Goal: Find contact information: Find contact information

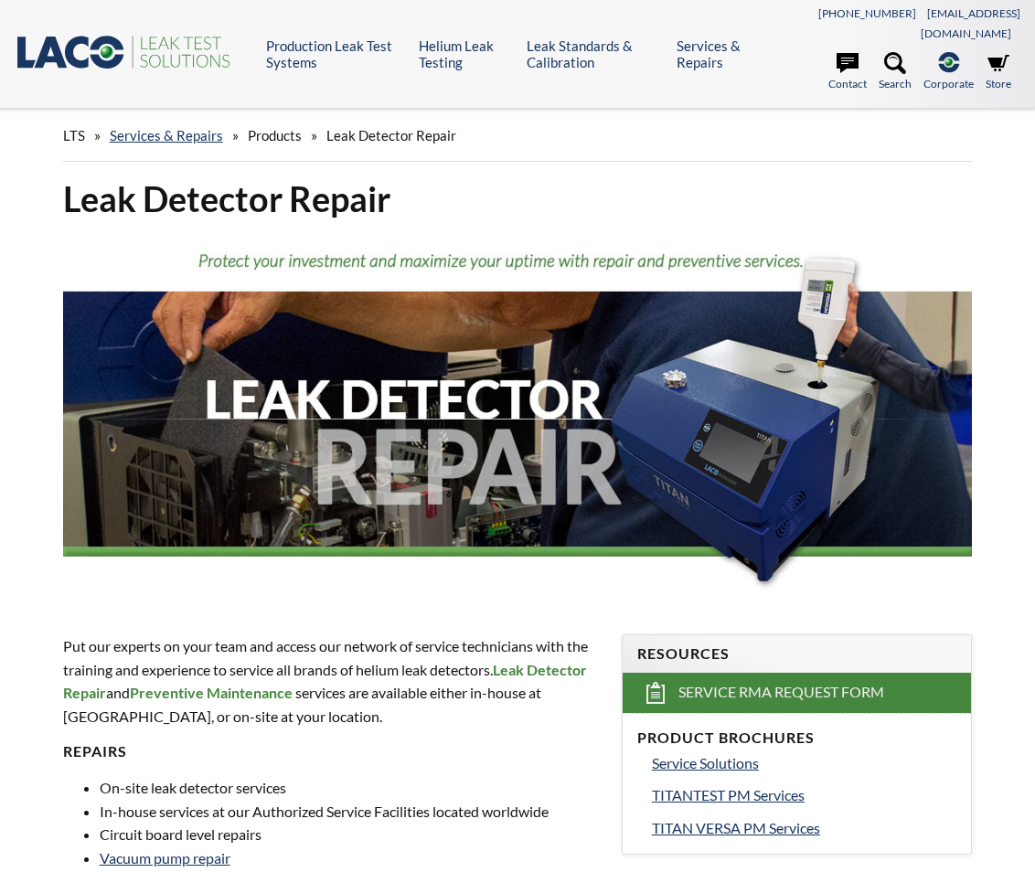
select select "Language Translate Widget"
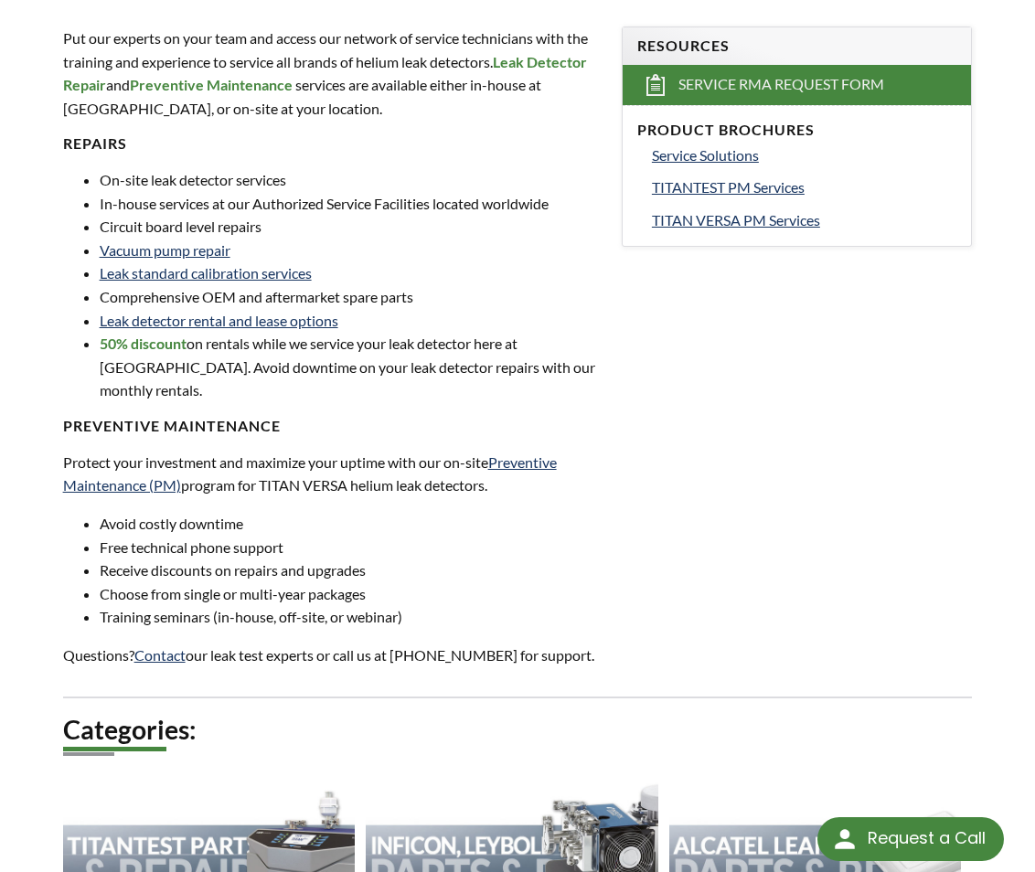
scroll to position [731, 0]
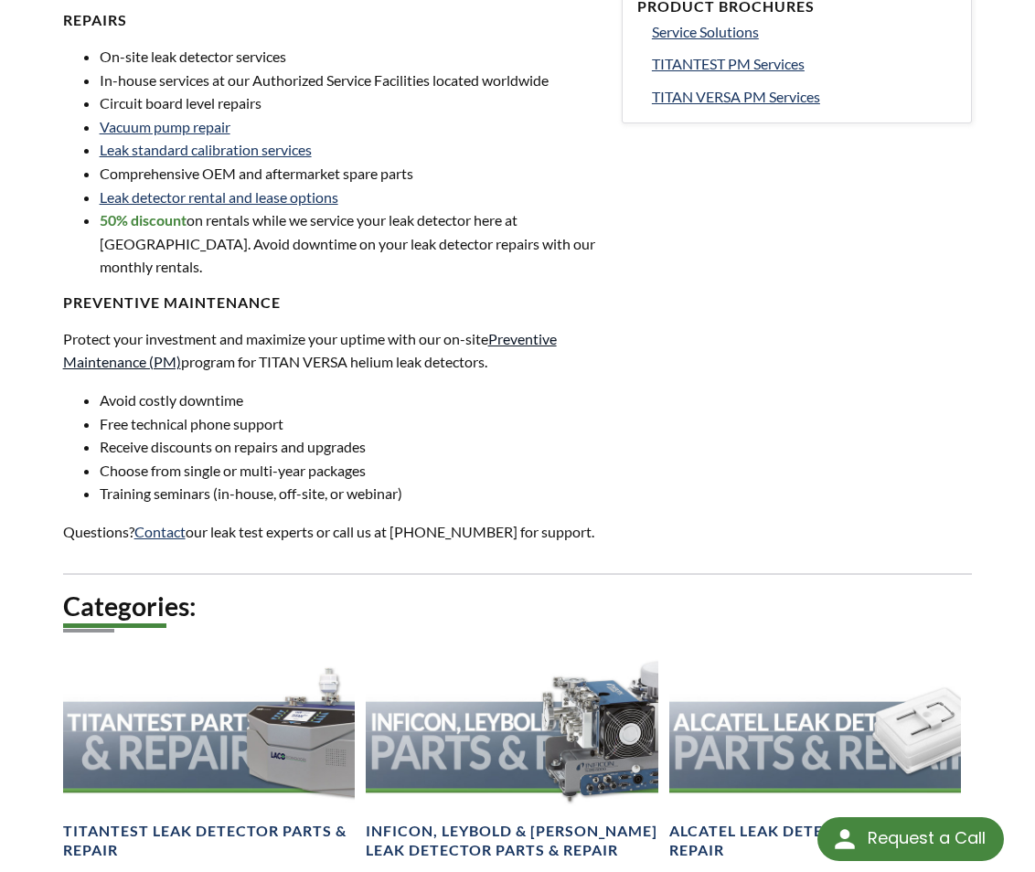
click at [543, 330] on link "Preventive Maintenance (PM)" at bounding box center [310, 350] width 494 height 41
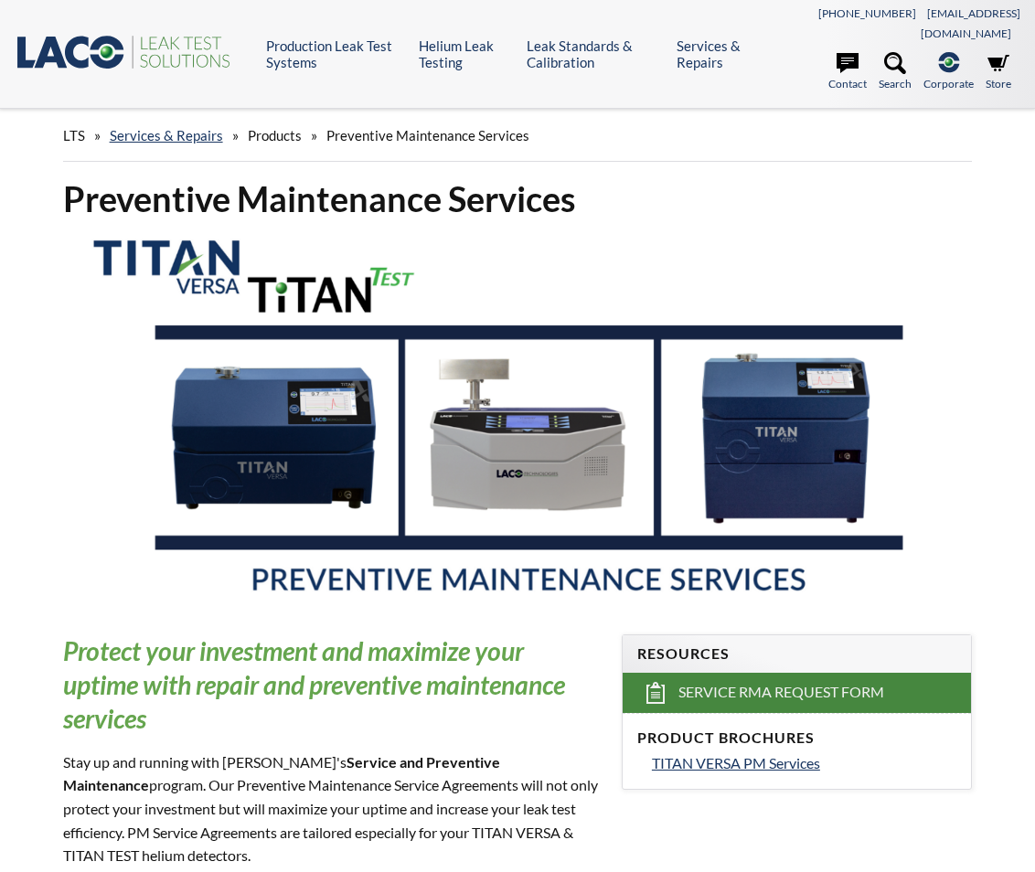
select select "Language Translate Widget"
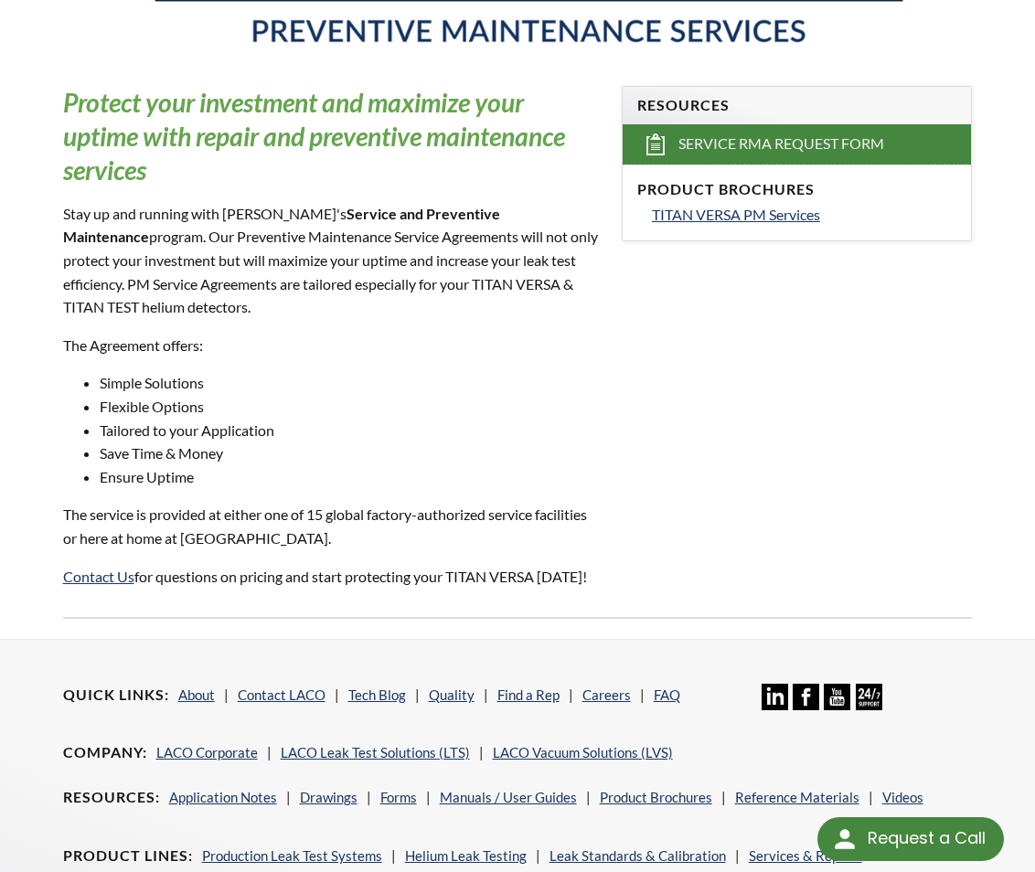
scroll to position [640, 0]
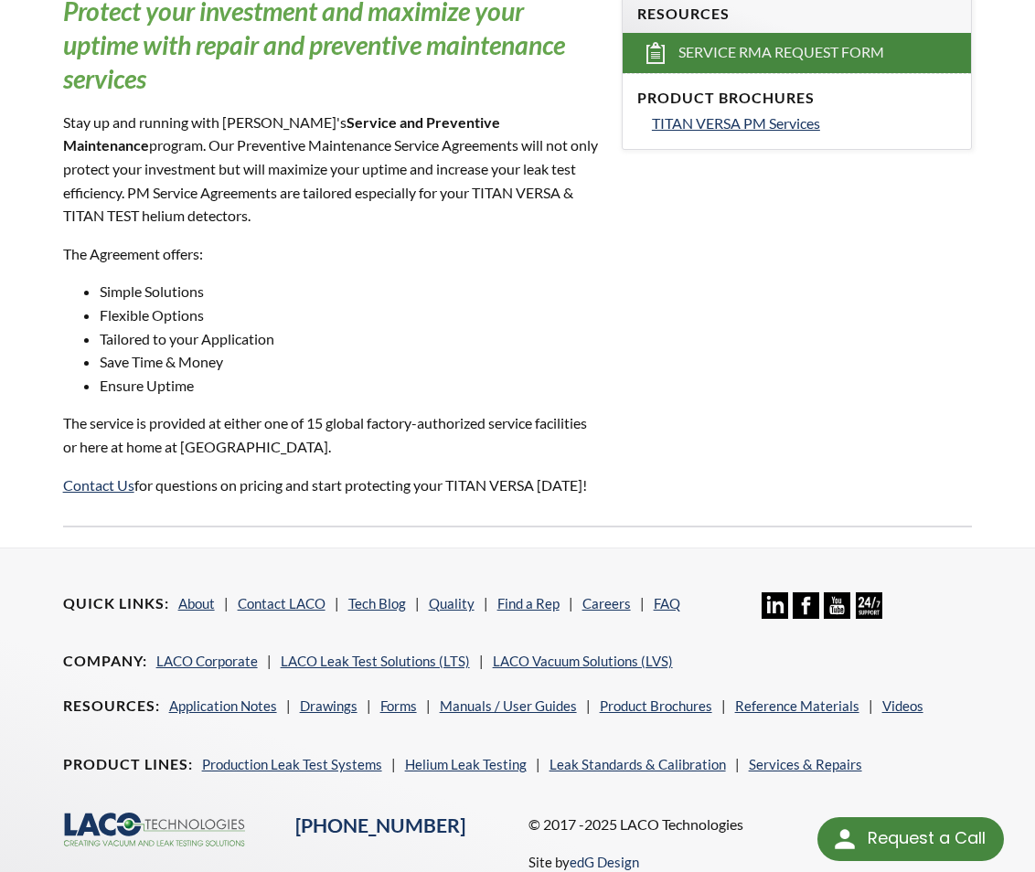
click at [783, 753] on li "Services & Repairs" at bounding box center [805, 764] width 113 height 22
click at [793, 756] on link "Services & Repairs" at bounding box center [805, 764] width 113 height 16
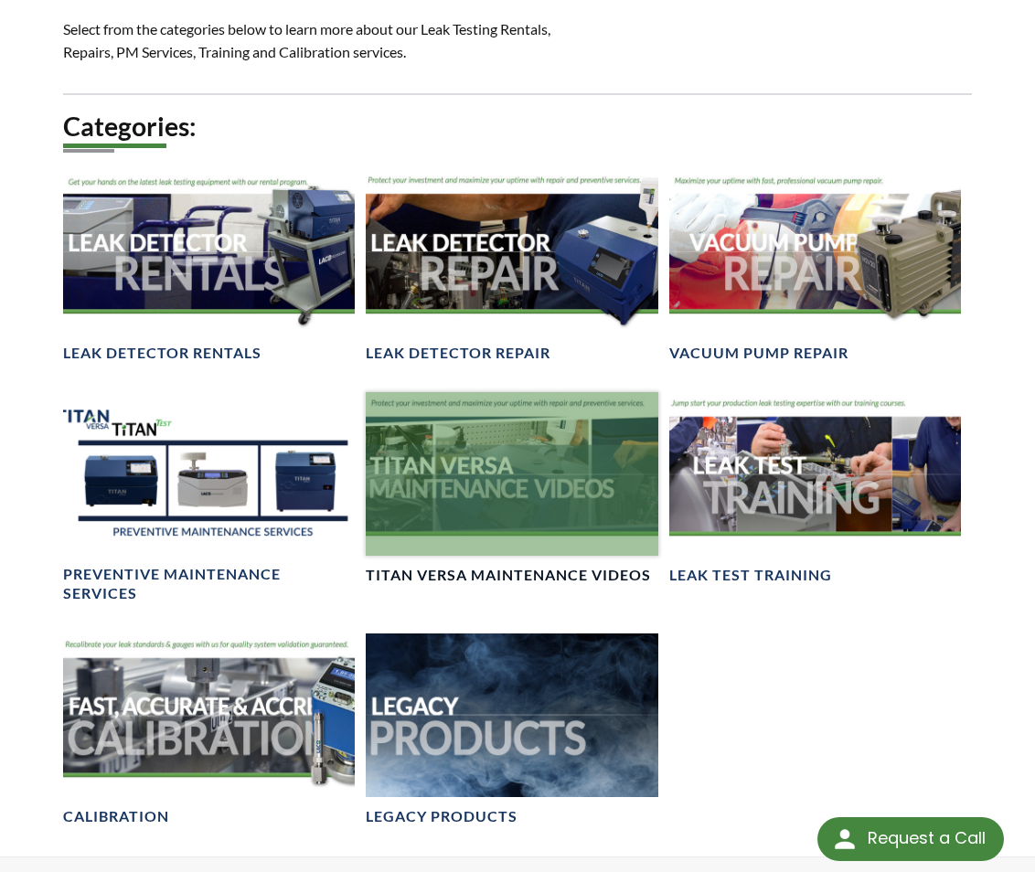
scroll to position [1097, 0]
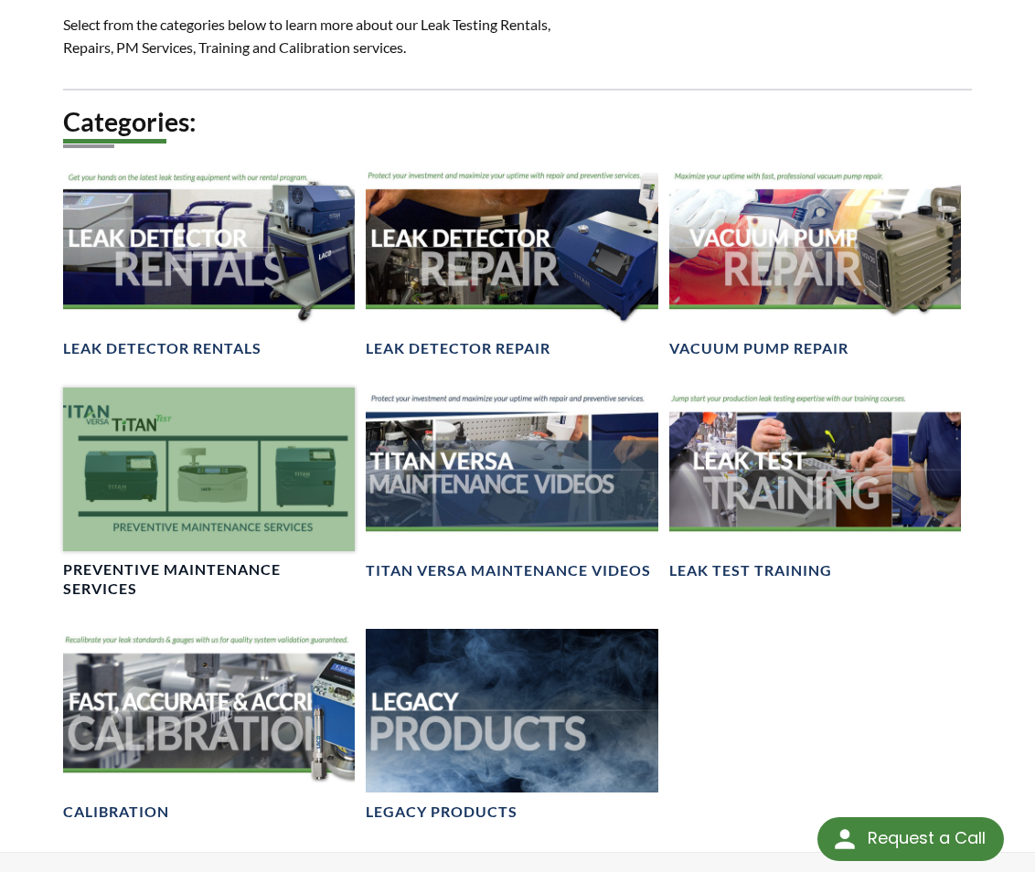
click at [235, 424] on div at bounding box center [209, 470] width 293 height 164
click at [146, 452] on div at bounding box center [209, 470] width 293 height 164
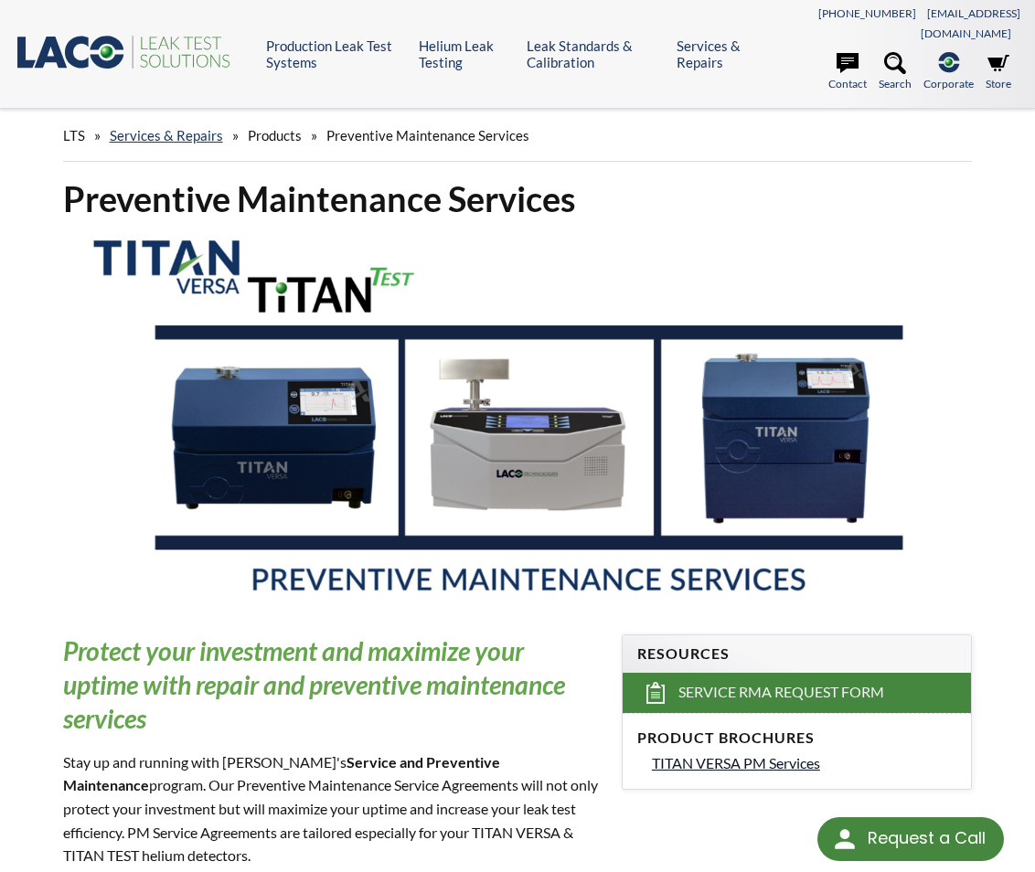
click at [731, 754] on span "TITAN VERSA PM Services" at bounding box center [736, 762] width 168 height 17
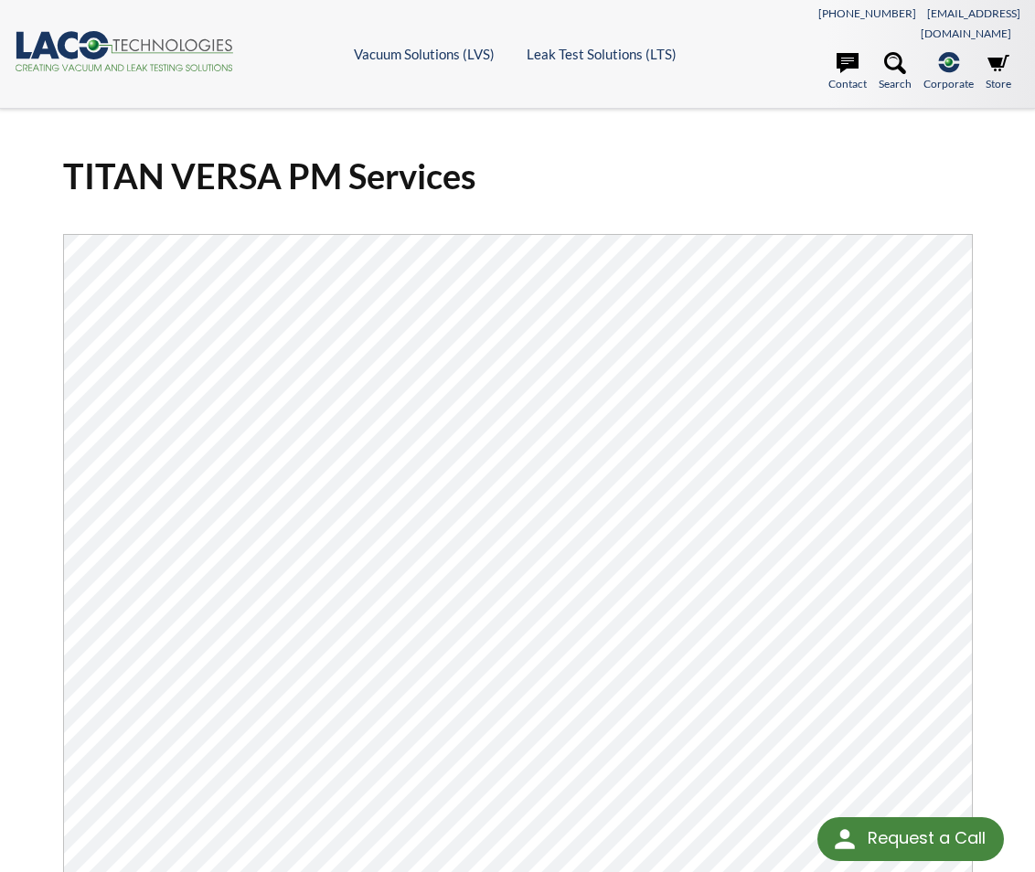
select select "Language Translate Widget"
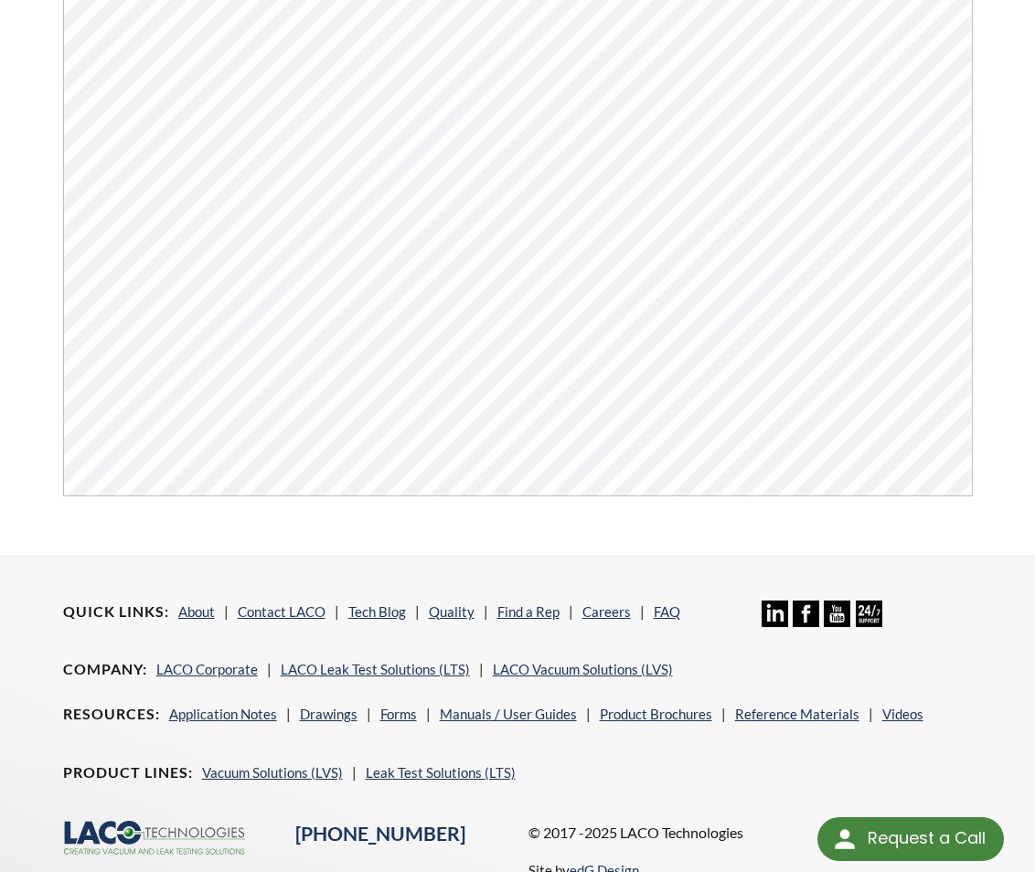
scroll to position [513, 0]
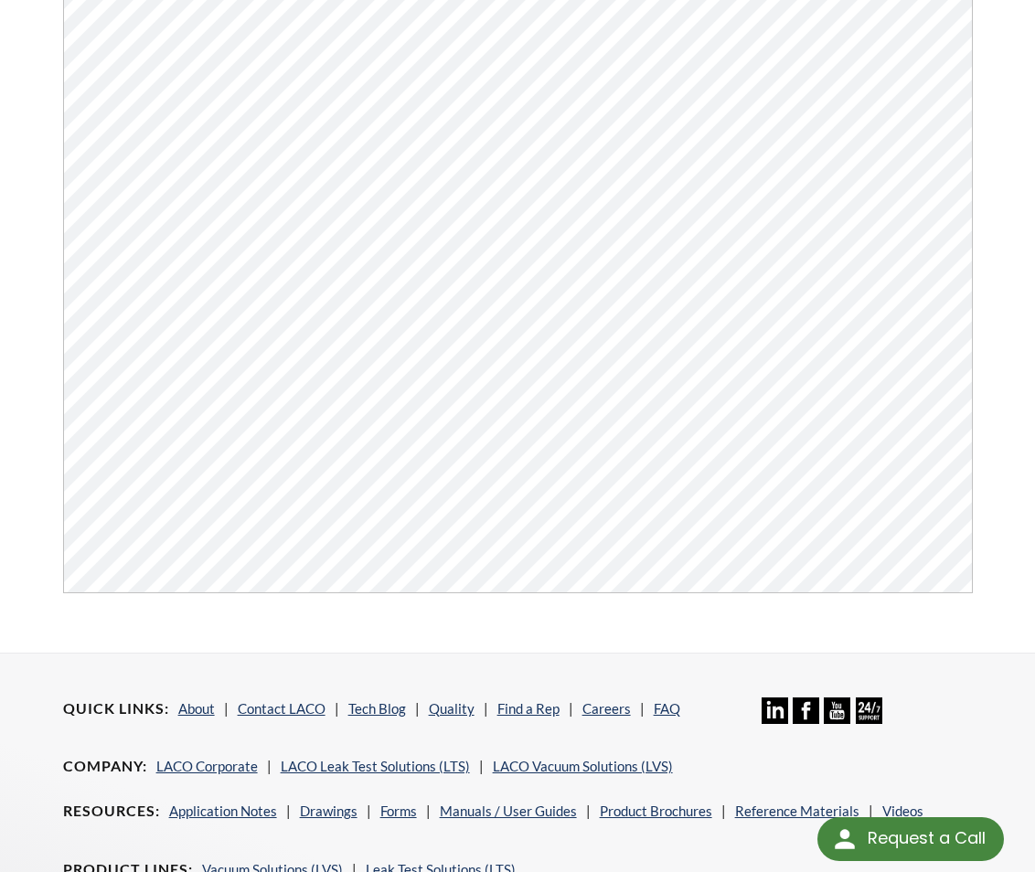
click at [863, 697] on img at bounding box center [869, 710] width 27 height 27
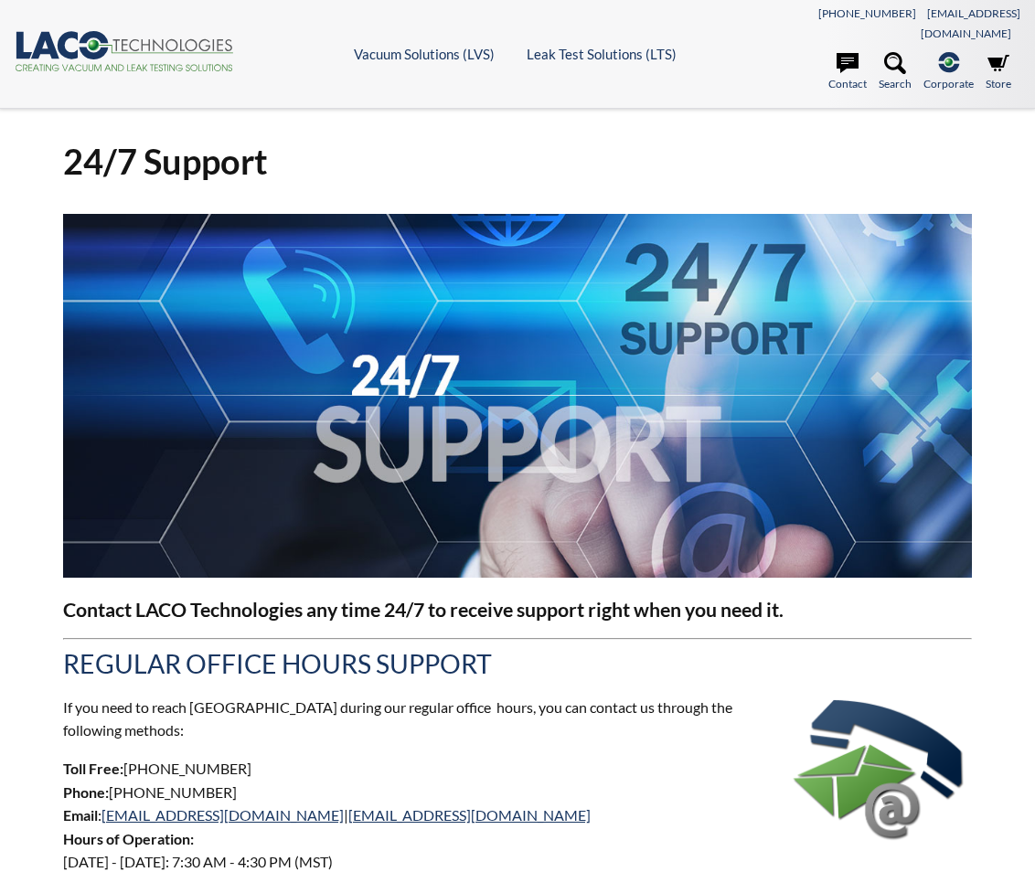
select select "Language Translate Widget"
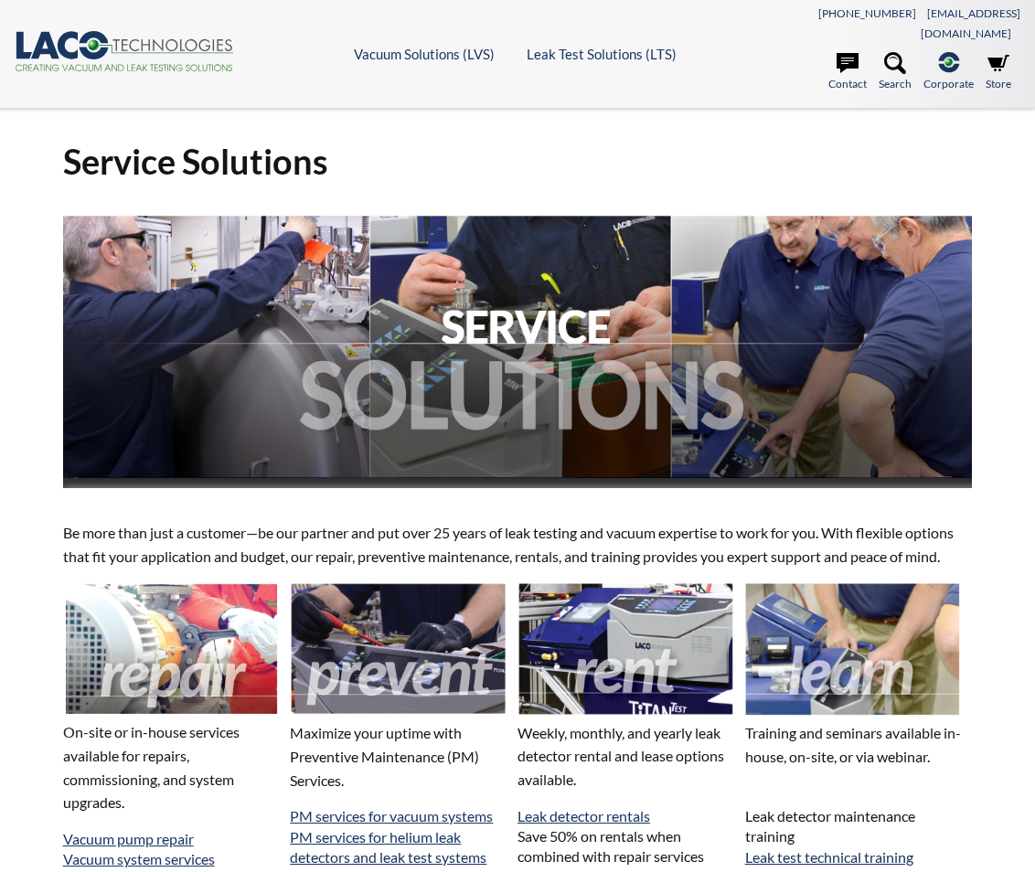
select select "Language Translate Widget"
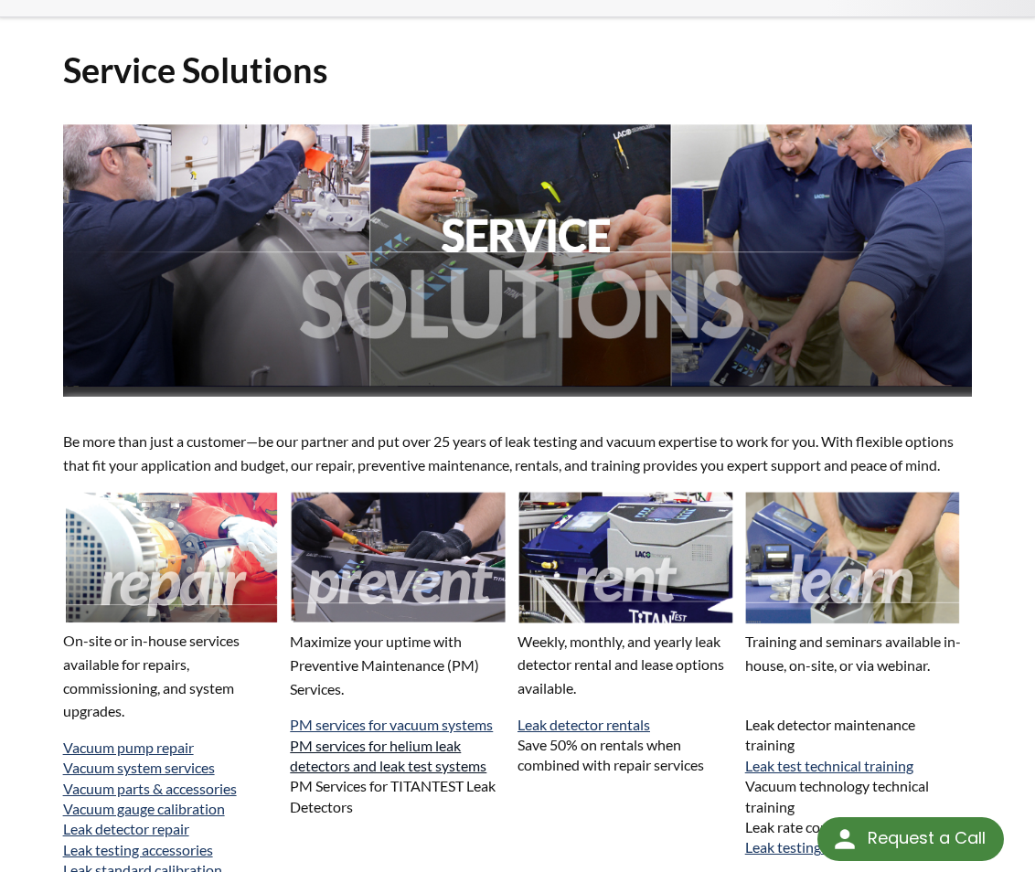
click at [326, 737] on link "PM services for helium leak detectors and leak test systems" at bounding box center [388, 755] width 197 height 37
click at [398, 716] on link "PM services for vacuum systems" at bounding box center [391, 724] width 203 height 17
click at [360, 740] on link "PM services for helium leak detectors and leak test systems" at bounding box center [388, 755] width 197 height 37
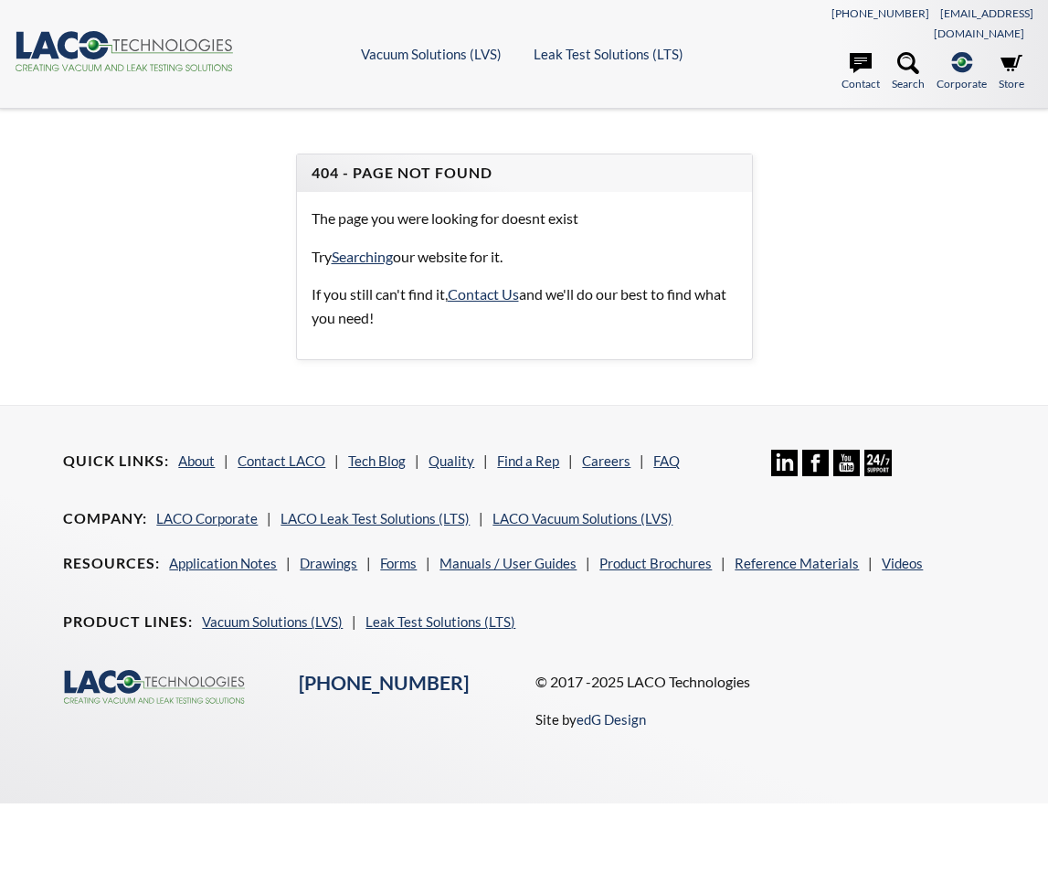
select select "Language Translate Widget"
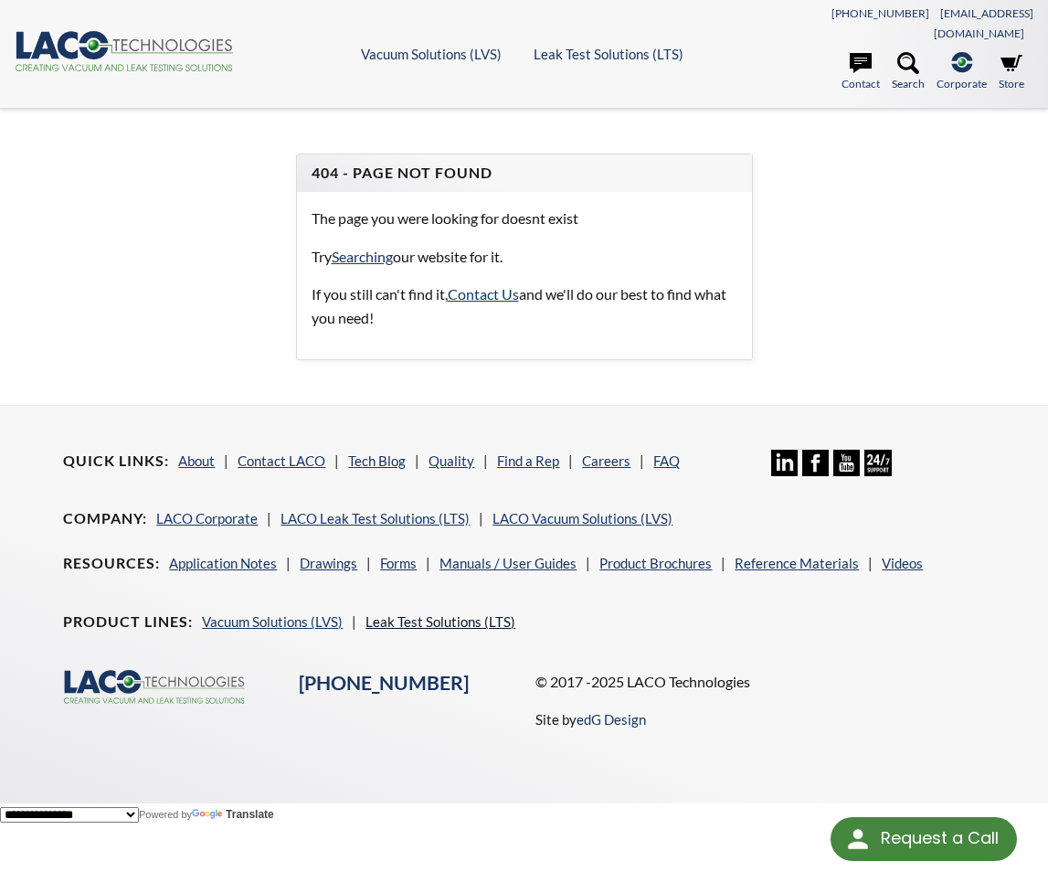
click at [434, 613] on link "Leak Test Solutions (LTS)" at bounding box center [441, 621] width 150 height 16
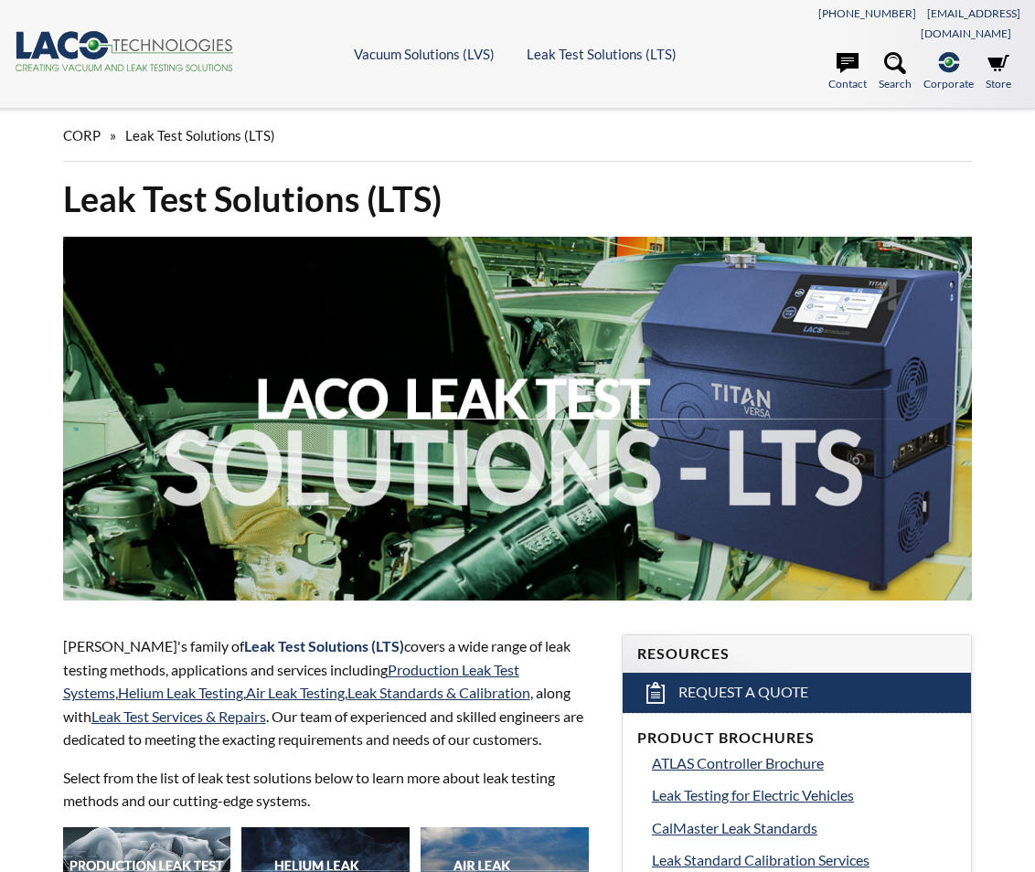
select select "Language Translate Widget"
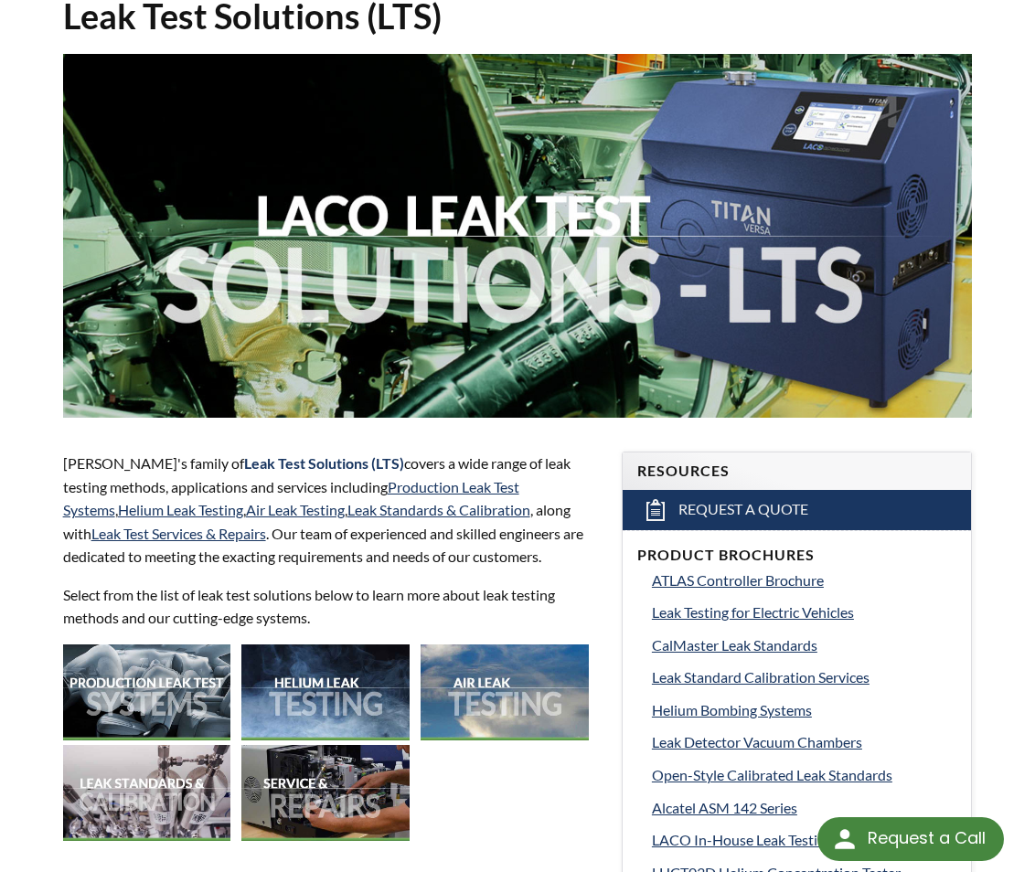
scroll to position [274, 0]
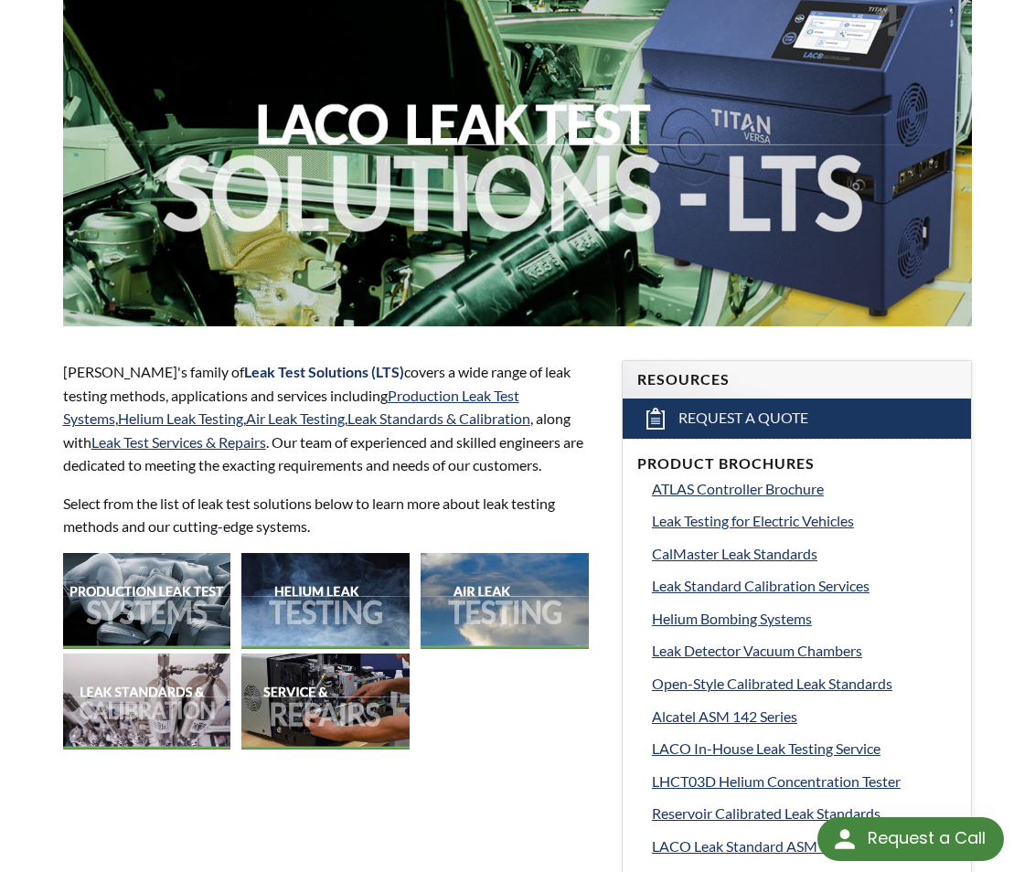
click at [319, 580] on img at bounding box center [325, 601] width 168 height 96
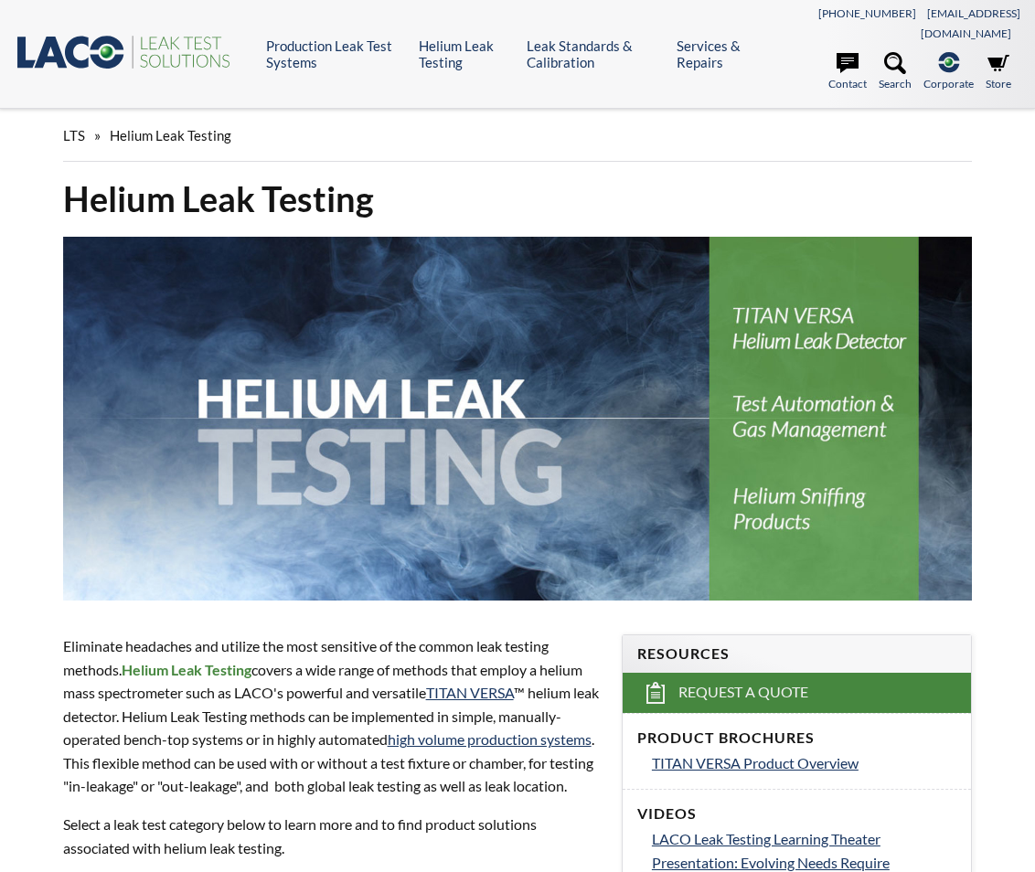
select select "Language Translate Widget"
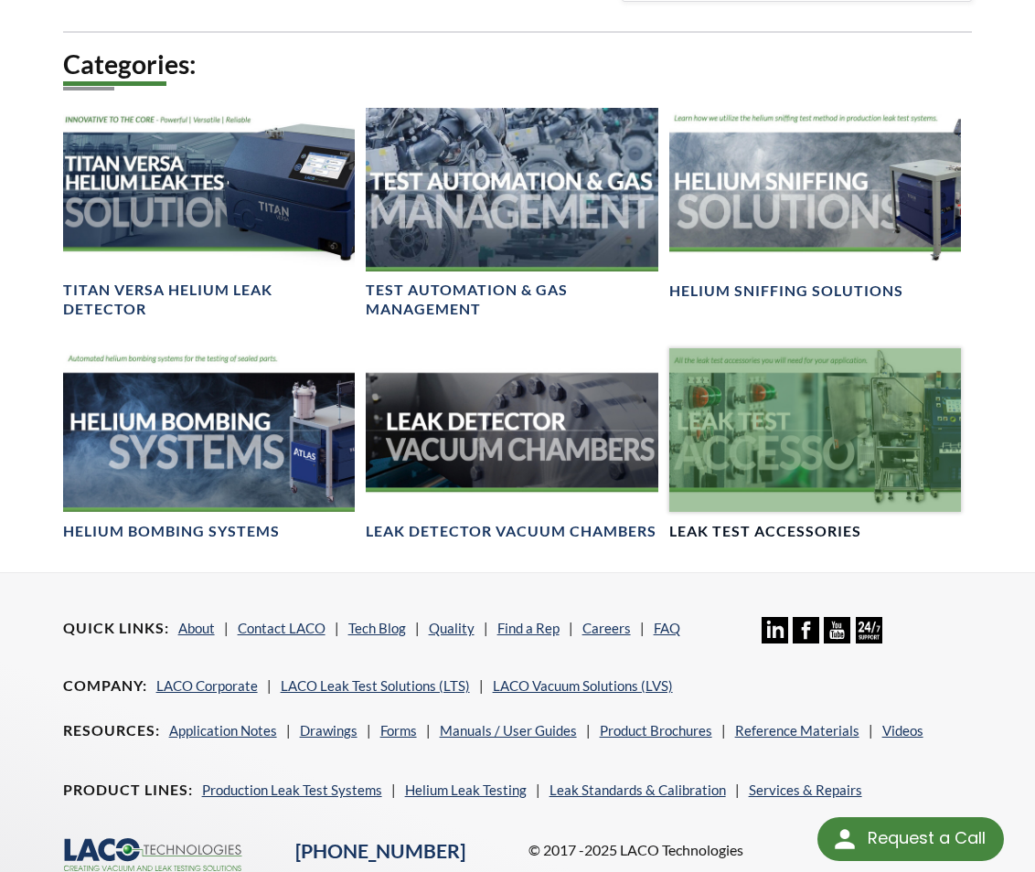
scroll to position [1234, 0]
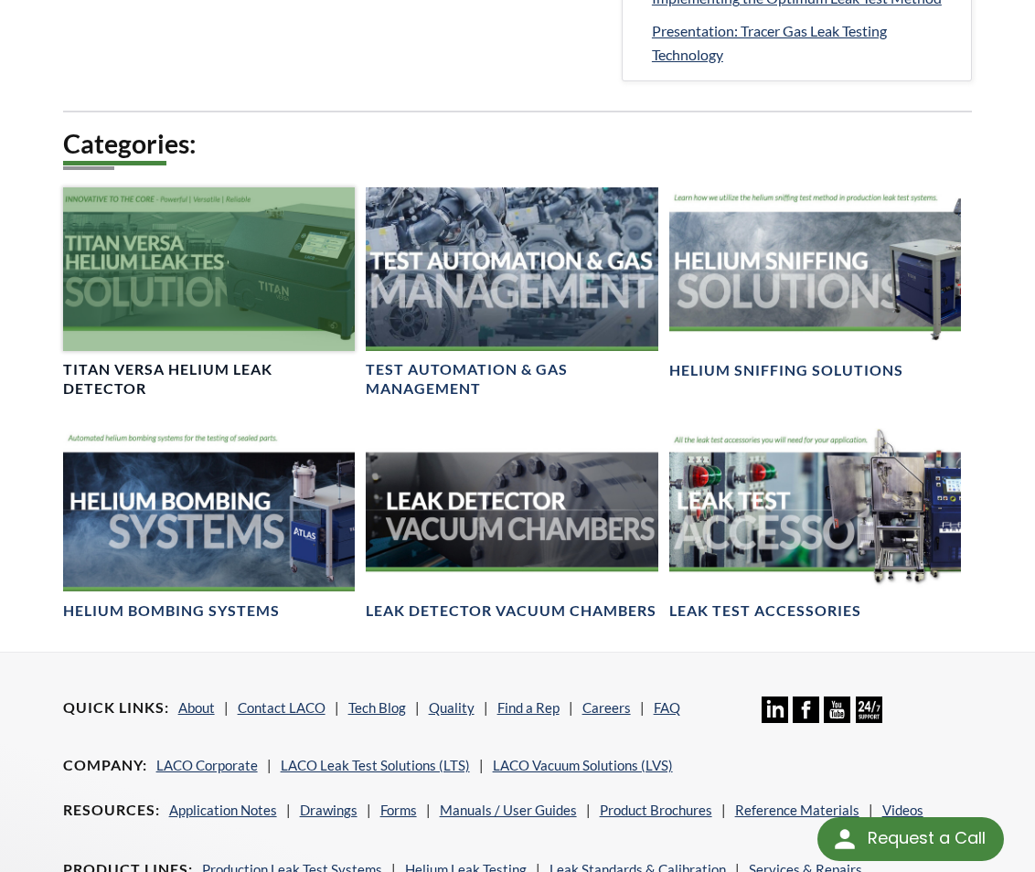
click at [208, 276] on div at bounding box center [209, 269] width 293 height 164
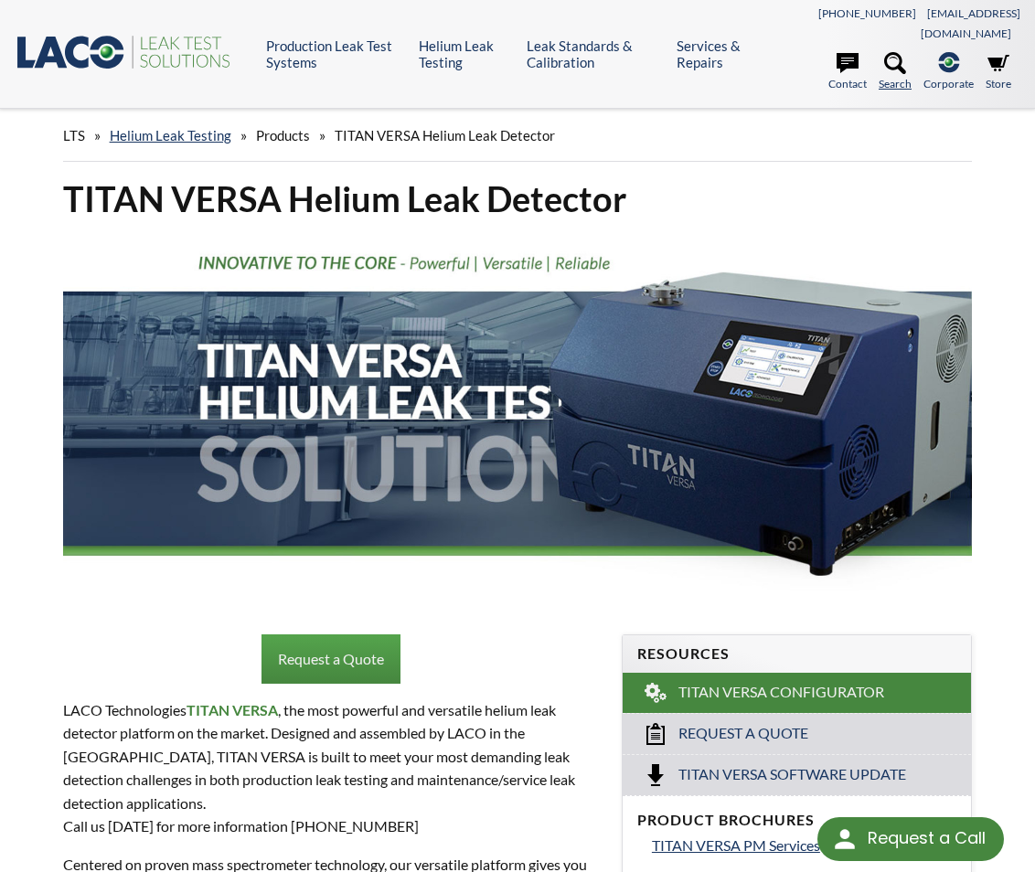
click at [893, 52] on icon at bounding box center [895, 63] width 22 height 22
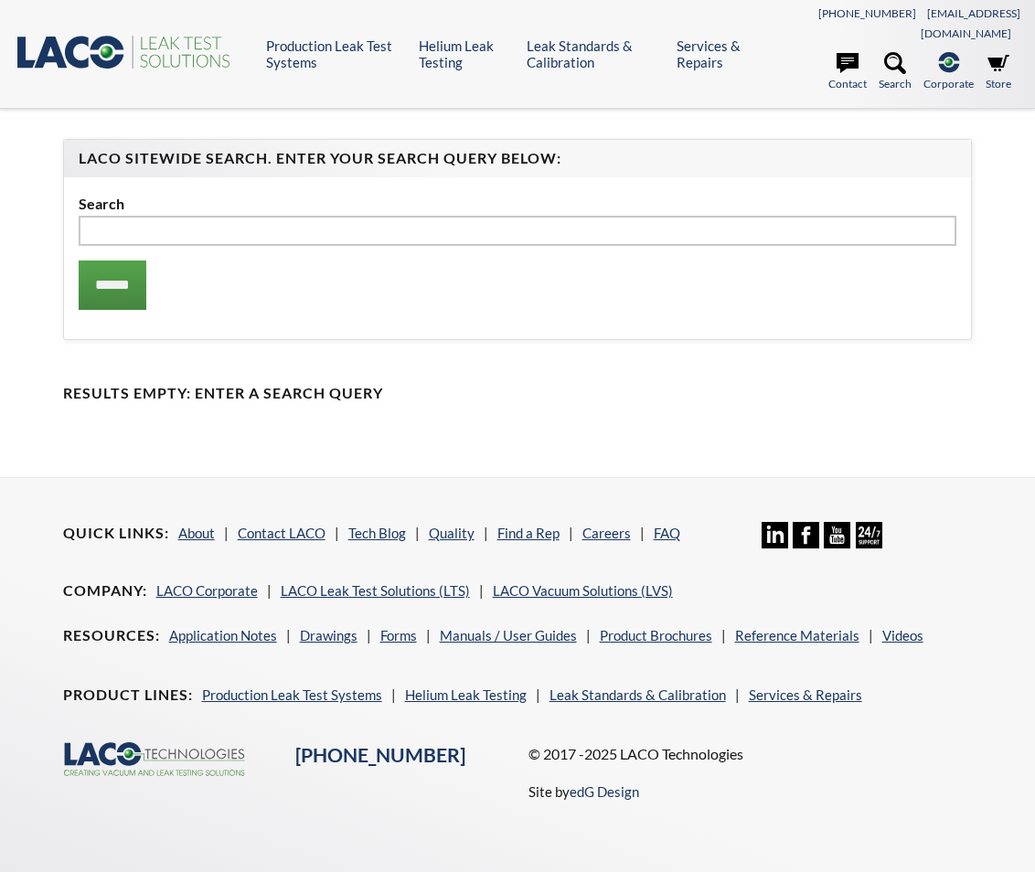
click at [247, 216] on input "text" at bounding box center [518, 231] width 878 height 31
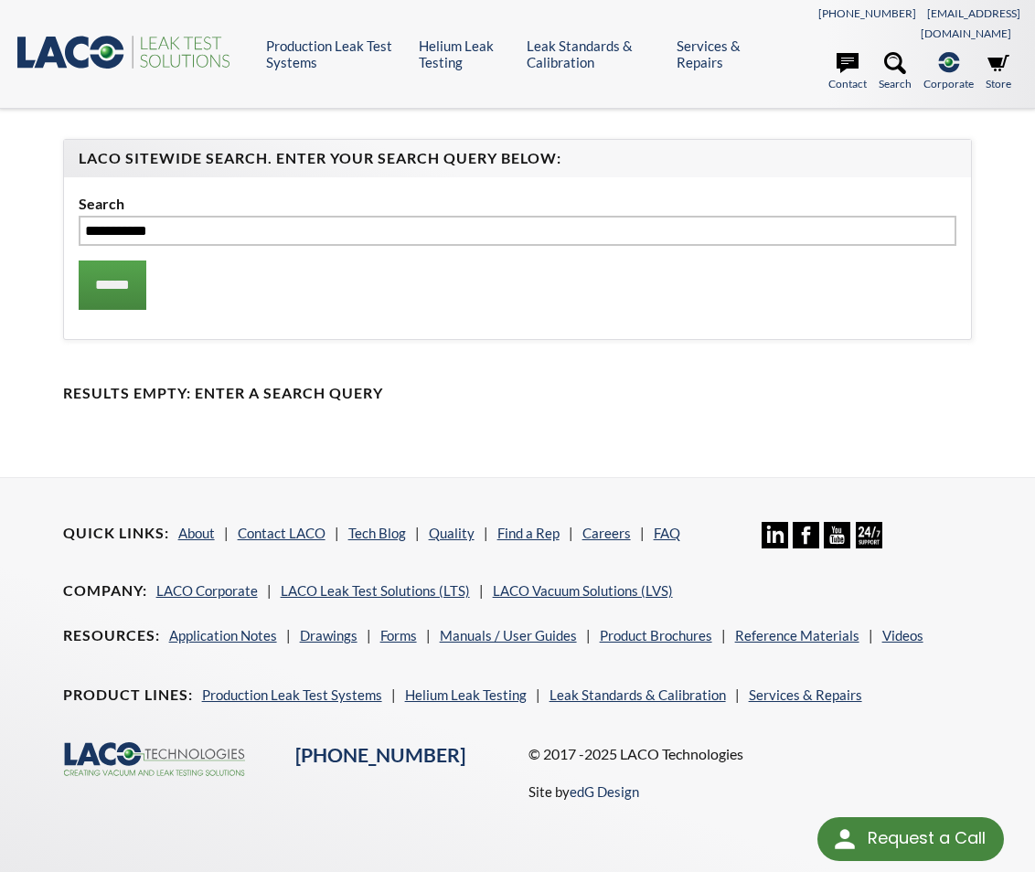
type input "**********"
click at [79, 261] on input "******" at bounding box center [113, 285] width 68 height 49
select select "Language Translate Widget"
click at [134, 269] on input "******" at bounding box center [113, 285] width 68 height 49
select select "Language Translate Widget"
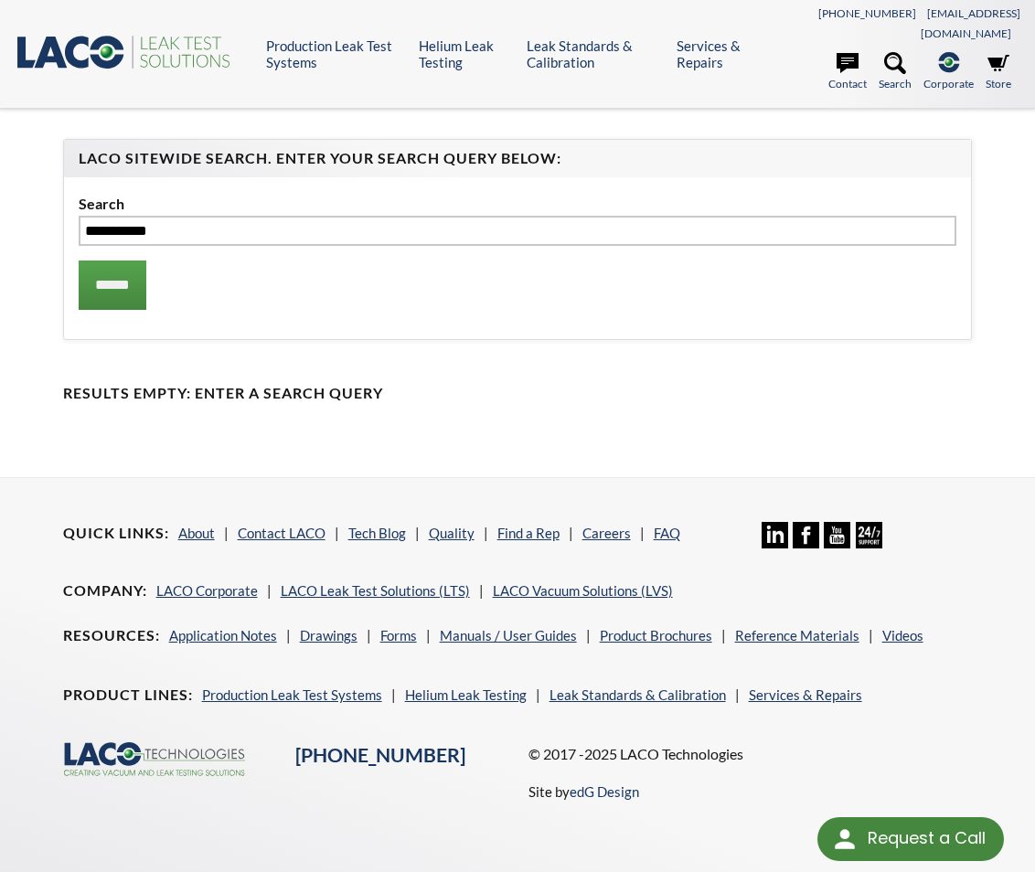
scroll to position [8, 0]
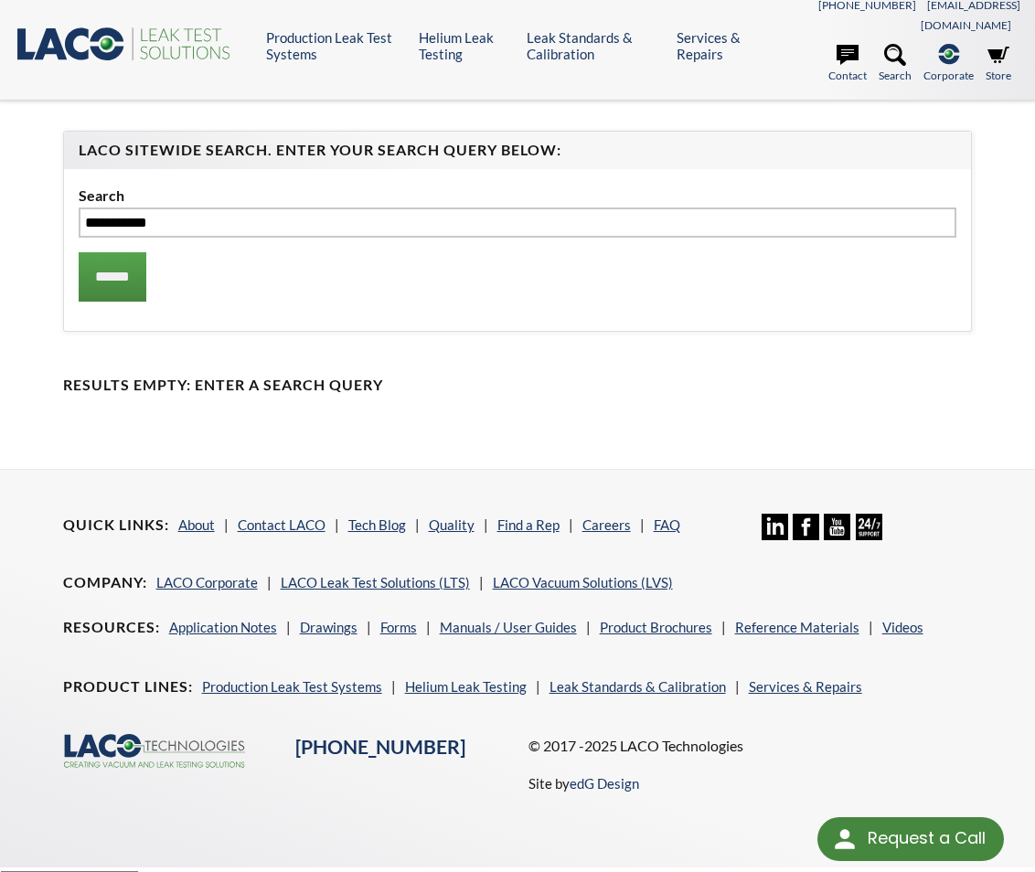
drag, startPoint x: 209, startPoint y: 204, endPoint x: -28, endPoint y: 196, distance: 237.8
click at [0, 196] on html "Request a Call Request a Call <- Close Production Leak Test Systems -> <- Close…" at bounding box center [517, 428] width 1035 height 872
type input "**********"
click at [79, 252] on input "******" at bounding box center [113, 276] width 68 height 49
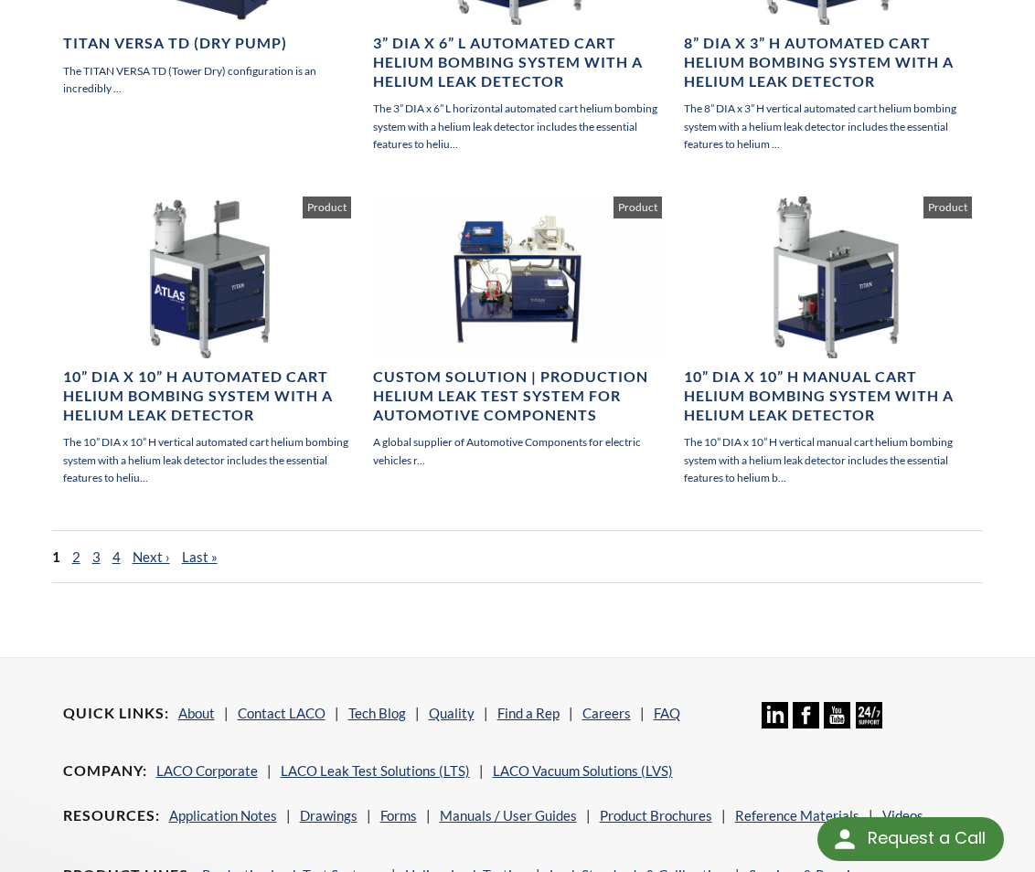
scroll to position [1121, 0]
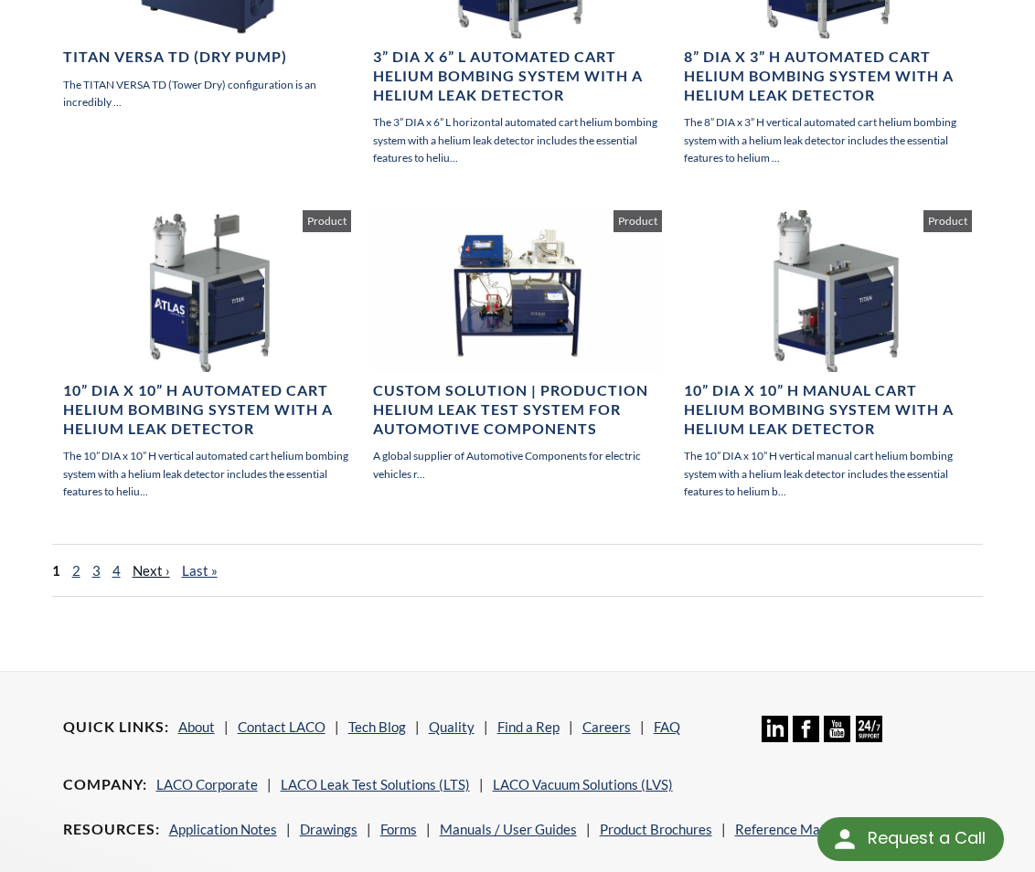
click at [148, 562] on link "Next ›" at bounding box center [151, 570] width 37 height 16
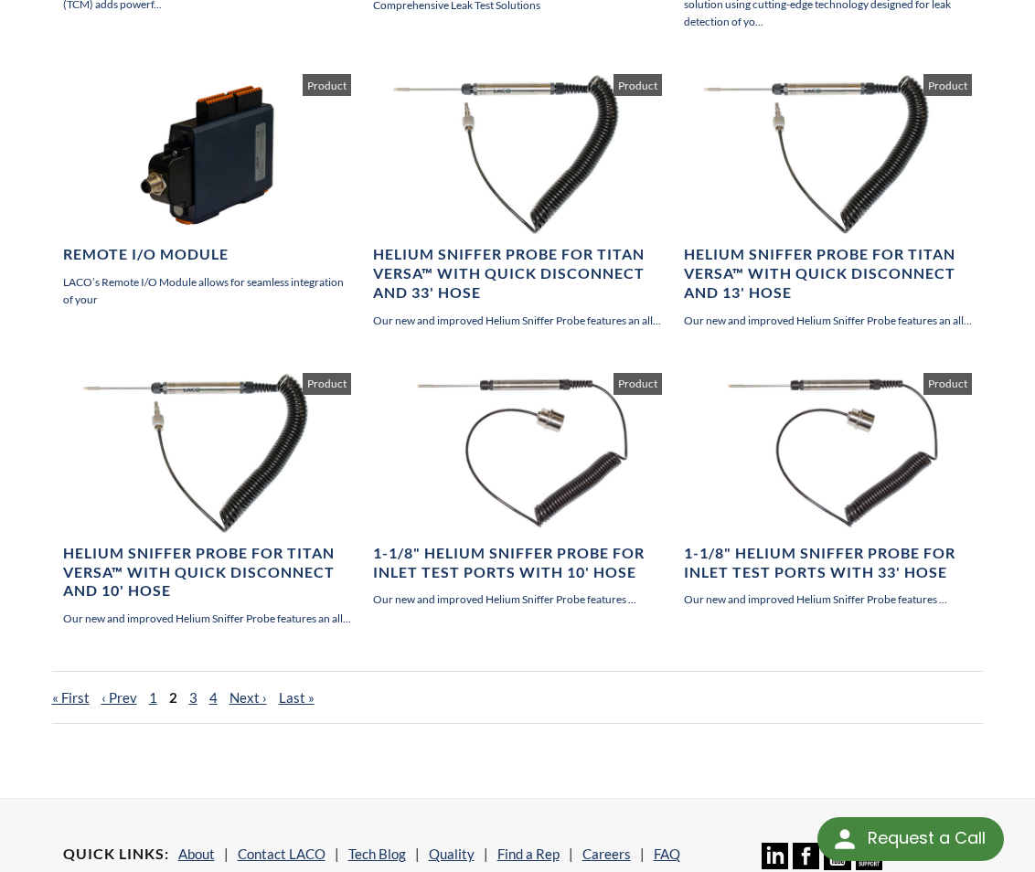
scroll to position [1188, 0]
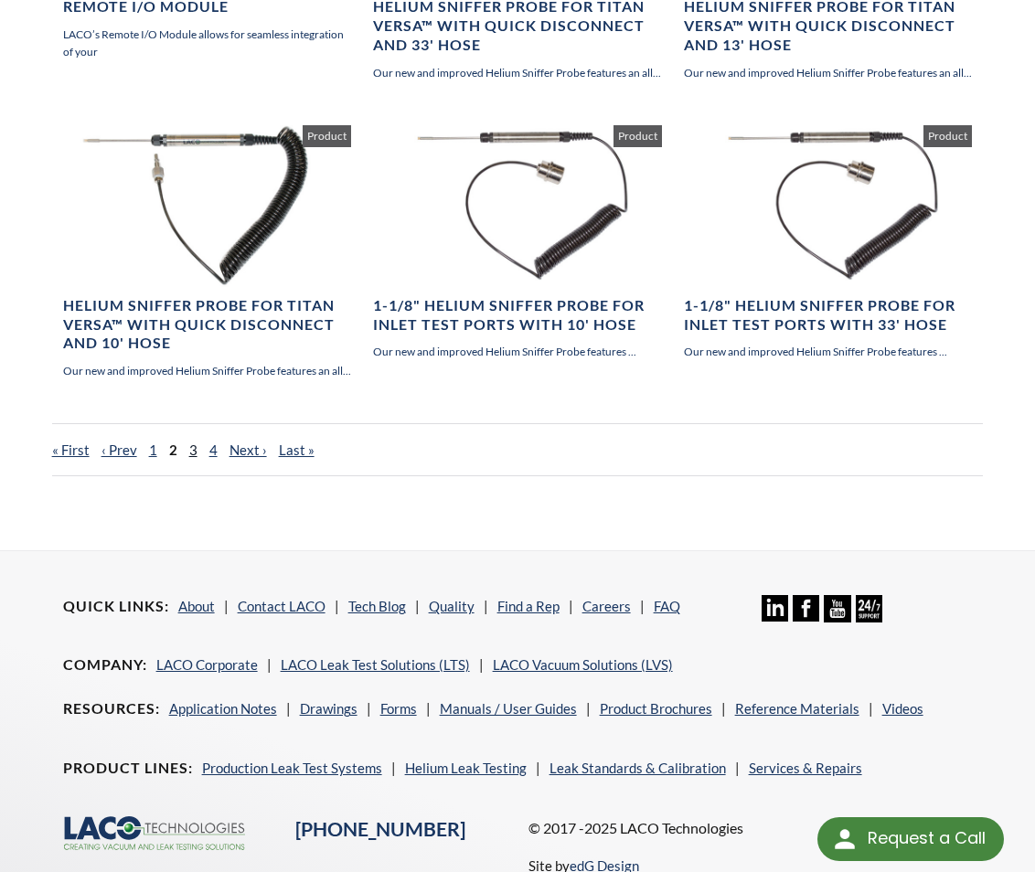
click at [192, 441] on link "3" at bounding box center [193, 449] width 8 height 16
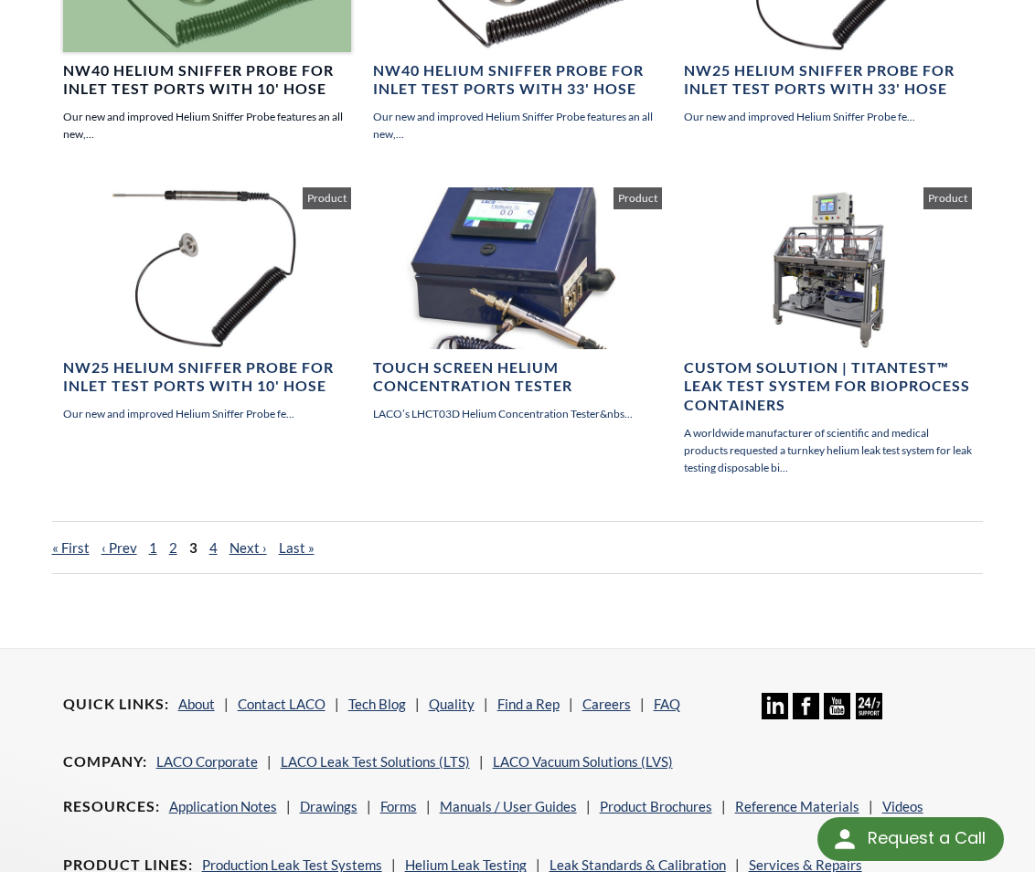
scroll to position [1097, 0]
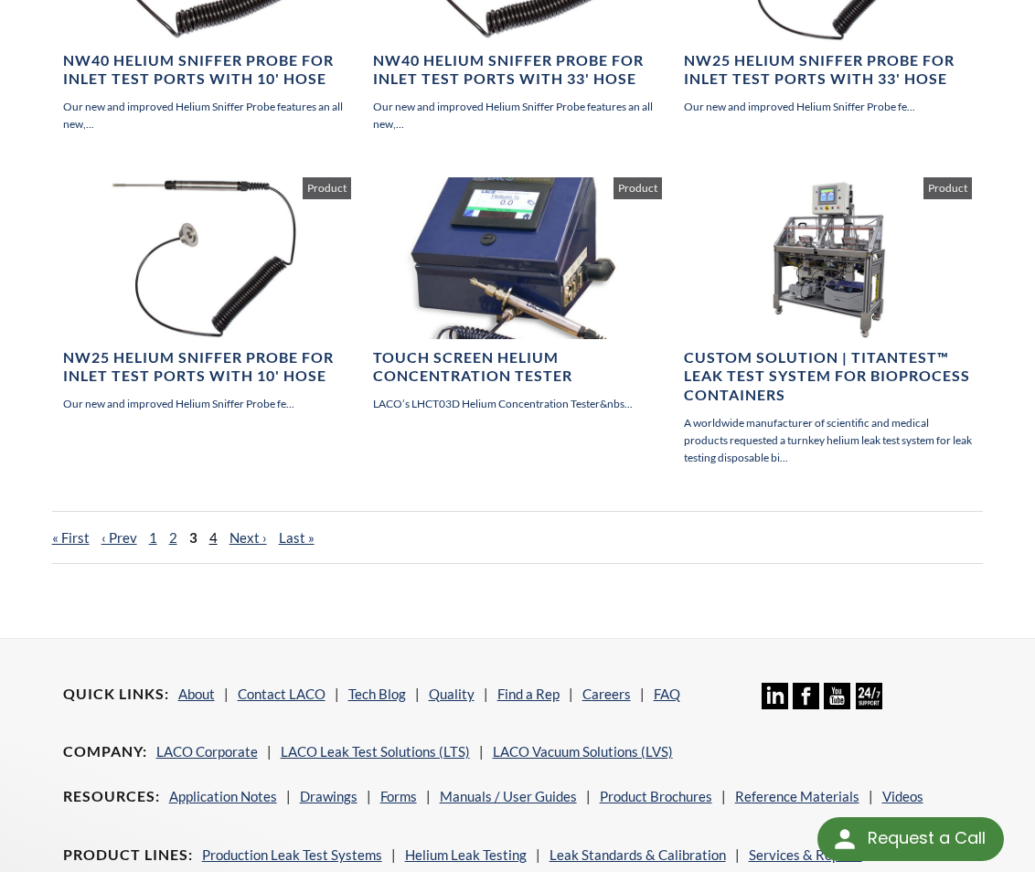
click at [209, 529] on link "4" at bounding box center [213, 537] width 8 height 16
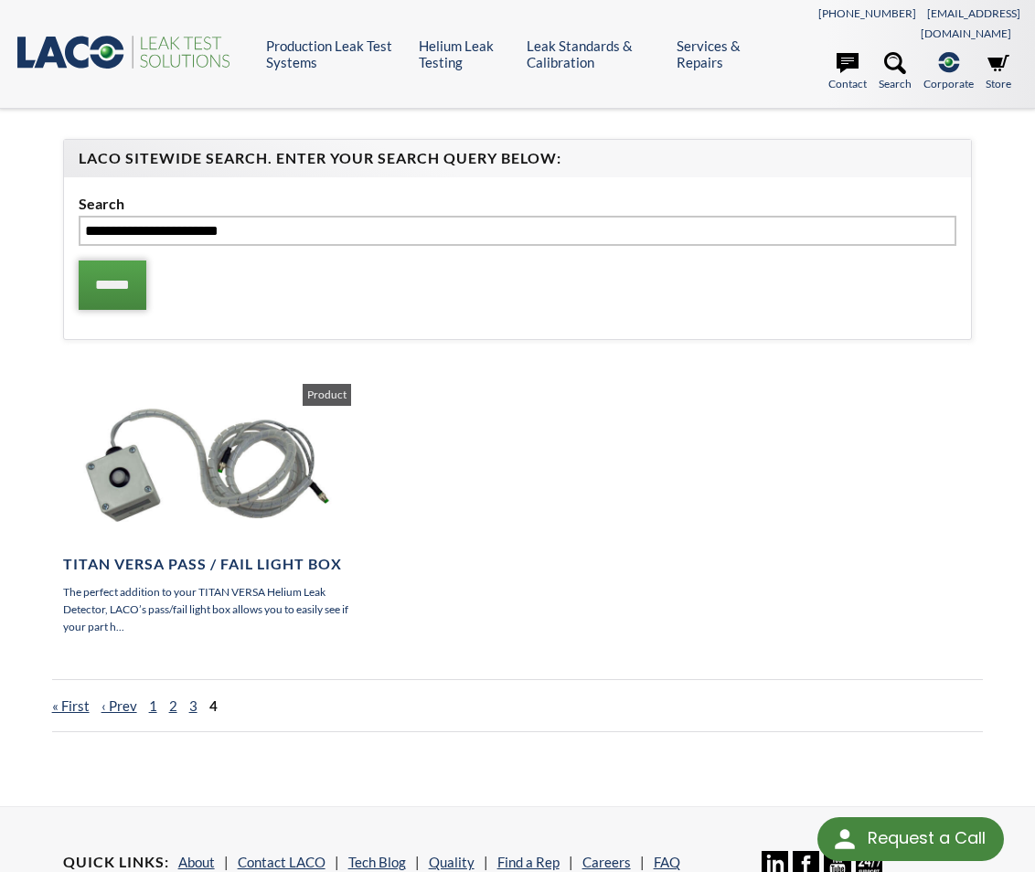
click at [119, 273] on input "******" at bounding box center [113, 285] width 68 height 49
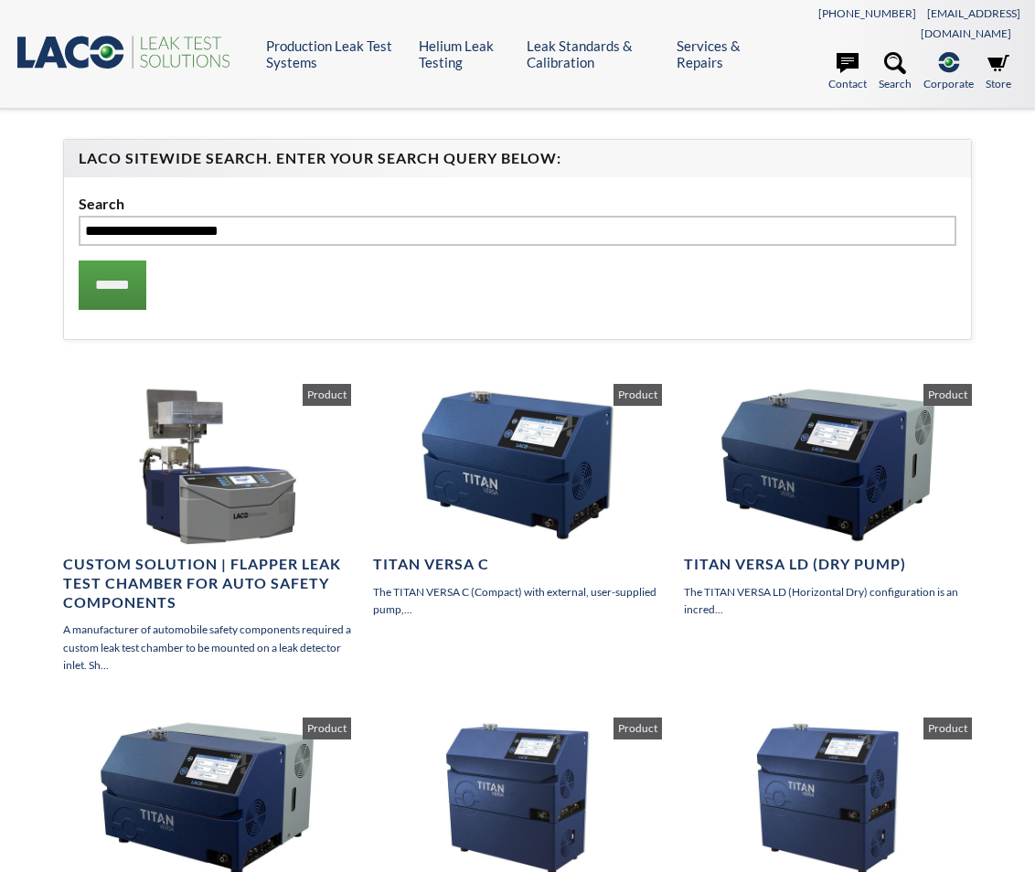
select select "Language Translate Widget"
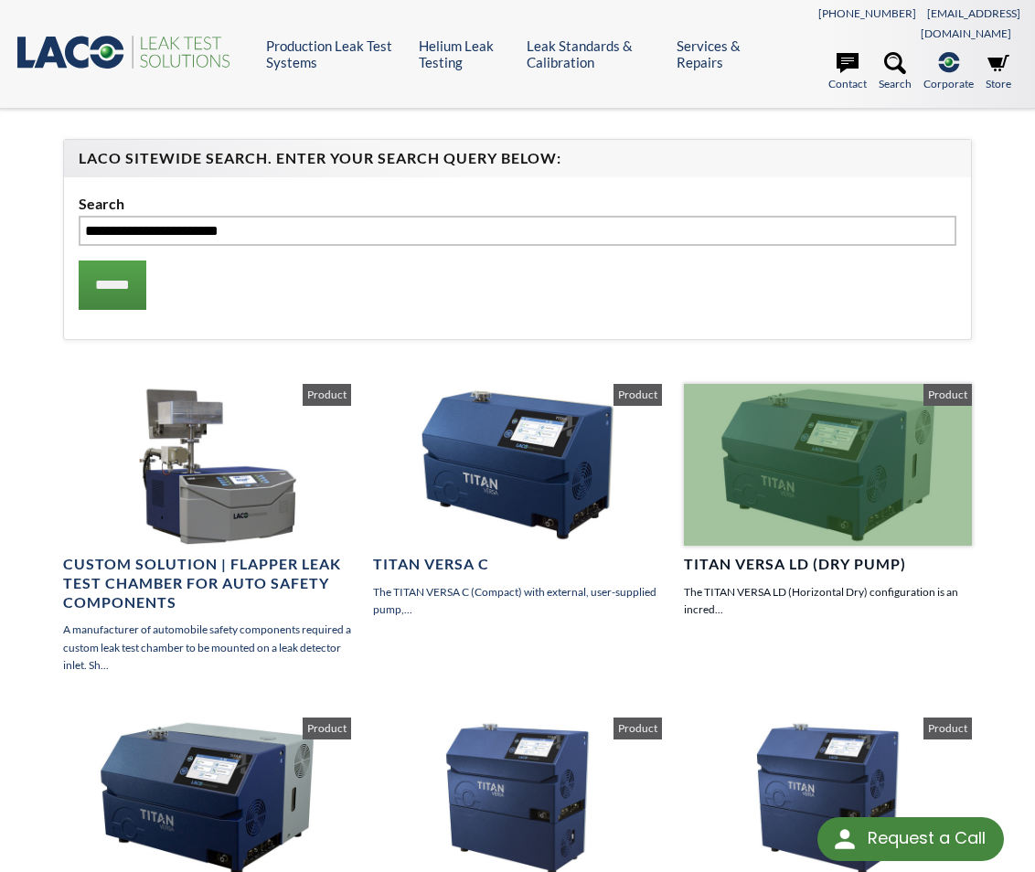
click at [748, 583] on p "The TITAN VERSA LD (Horizontal Dry) configuration is an incred..." at bounding box center [828, 600] width 289 height 35
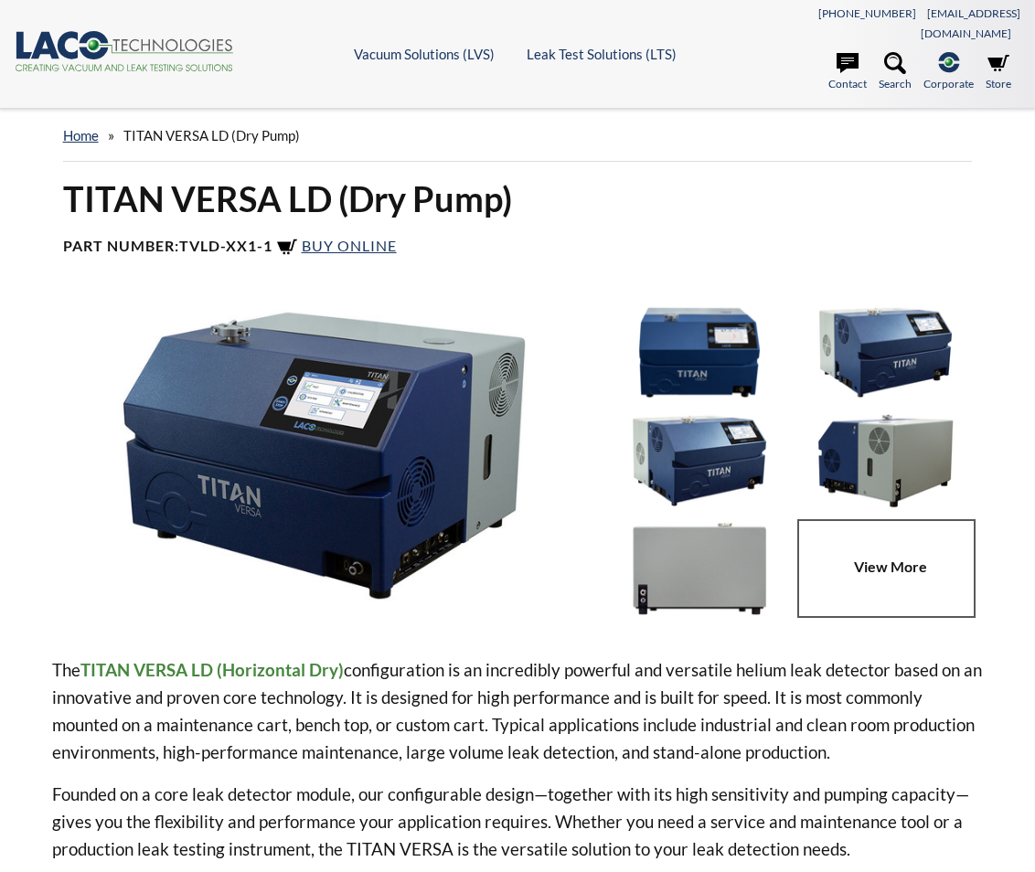
select select "Language Translate Widget"
click at [847, 58] on link "Contact" at bounding box center [847, 72] width 38 height 40
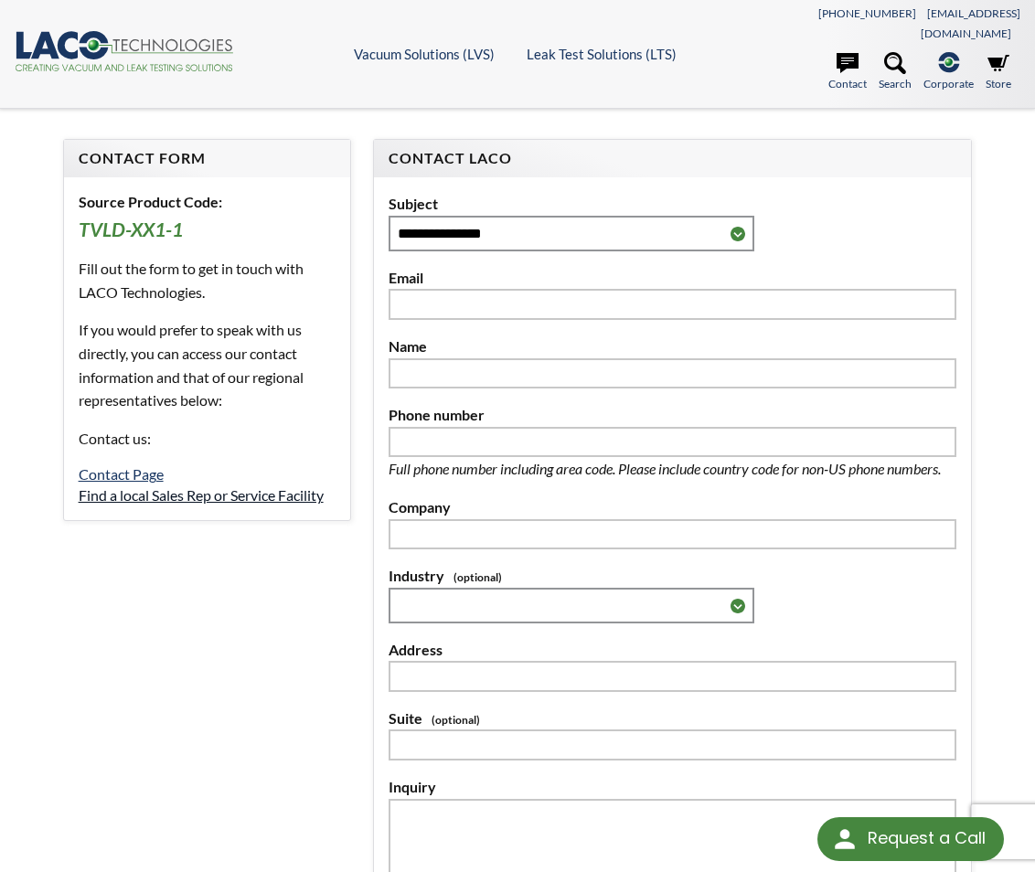
click at [141, 486] on link "Find a local Sales Rep or Service Facility" at bounding box center [201, 494] width 245 height 17
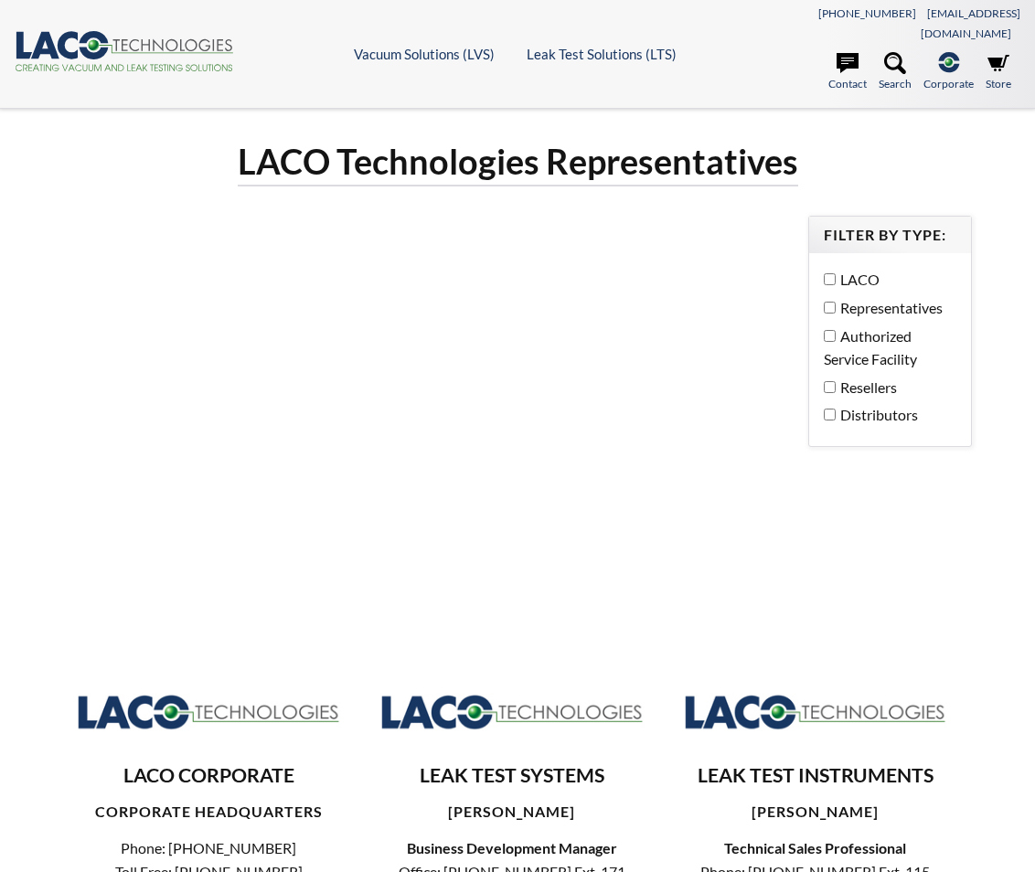
select select "Language Translate Widget"
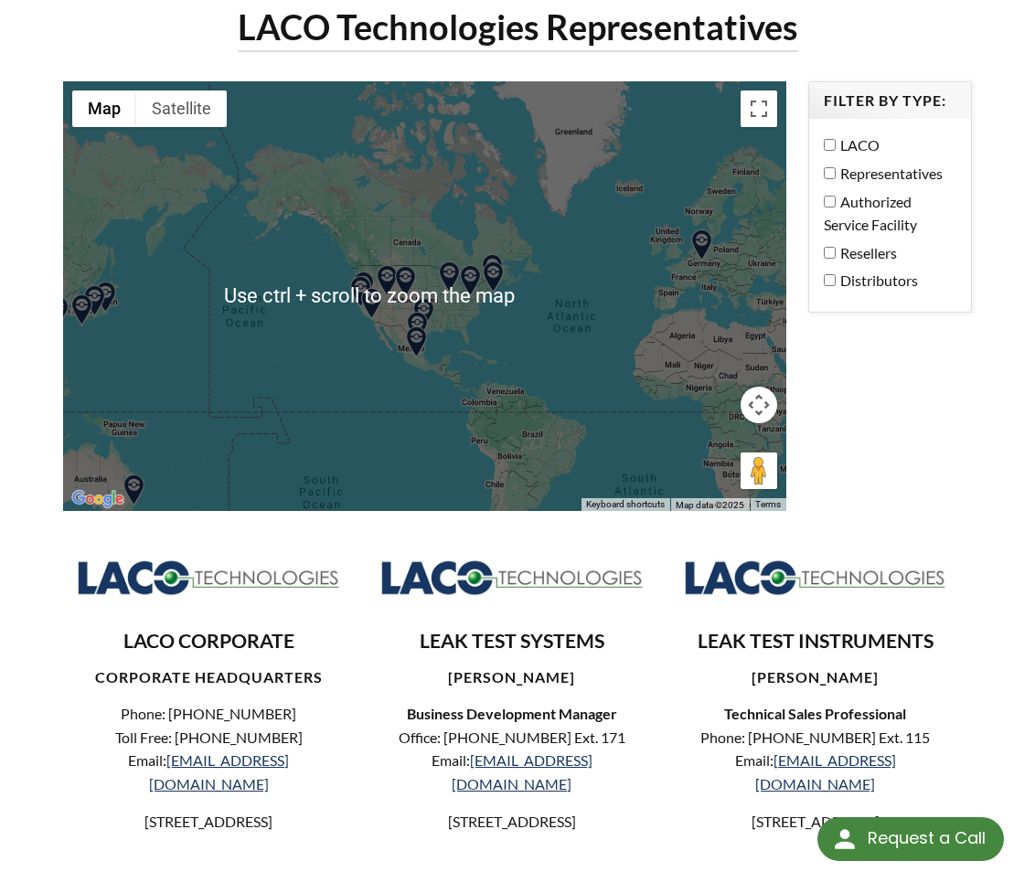
scroll to position [91, 0]
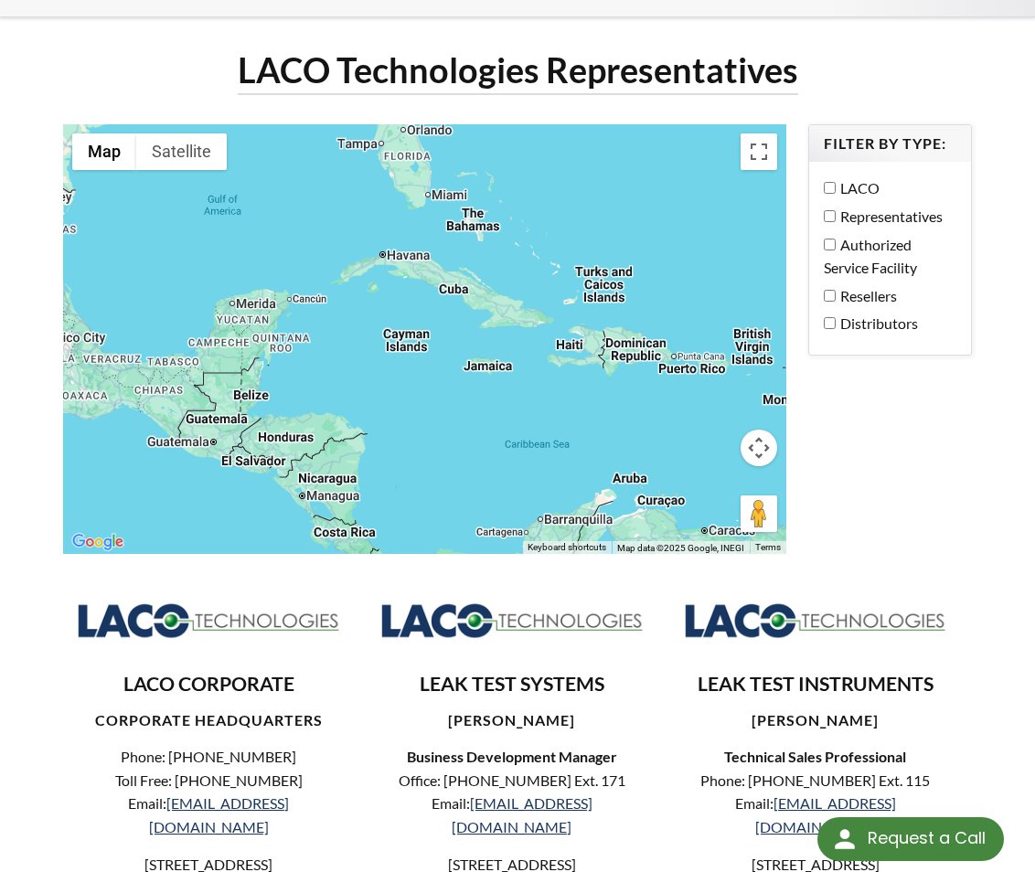
drag, startPoint x: 319, startPoint y: 138, endPoint x: 284, endPoint y: 739, distance: 601.6
click at [285, 737] on div "LACO Technologies Representatives ← Move left → Move right ↑ Move up ↓ Move dow…" at bounding box center [517, 665] width 931 height 1234
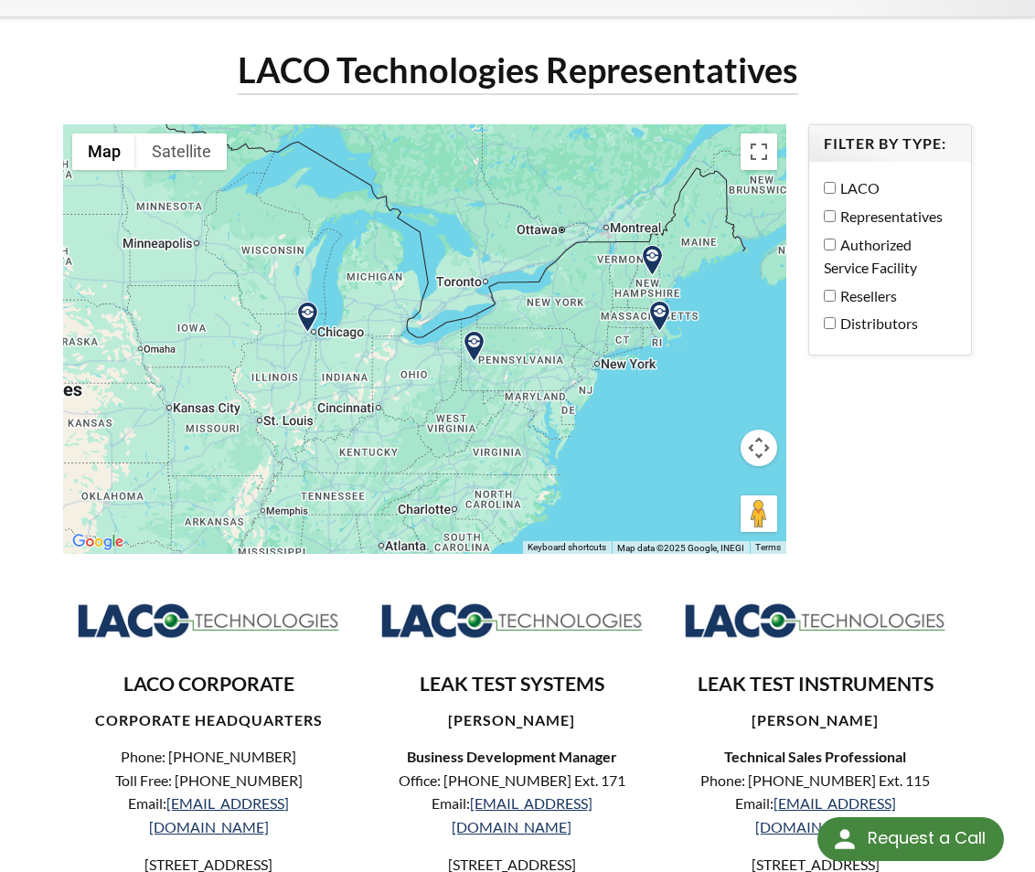
drag, startPoint x: 360, startPoint y: 216, endPoint x: 403, endPoint y: 686, distance: 471.8
click at [403, 686] on div "LACO Technologies Representatives ← Move left → Move right ↑ Move up ↓ Move dow…" at bounding box center [517, 665] width 931 height 1234
click at [312, 302] on img at bounding box center [309, 318] width 32 height 32
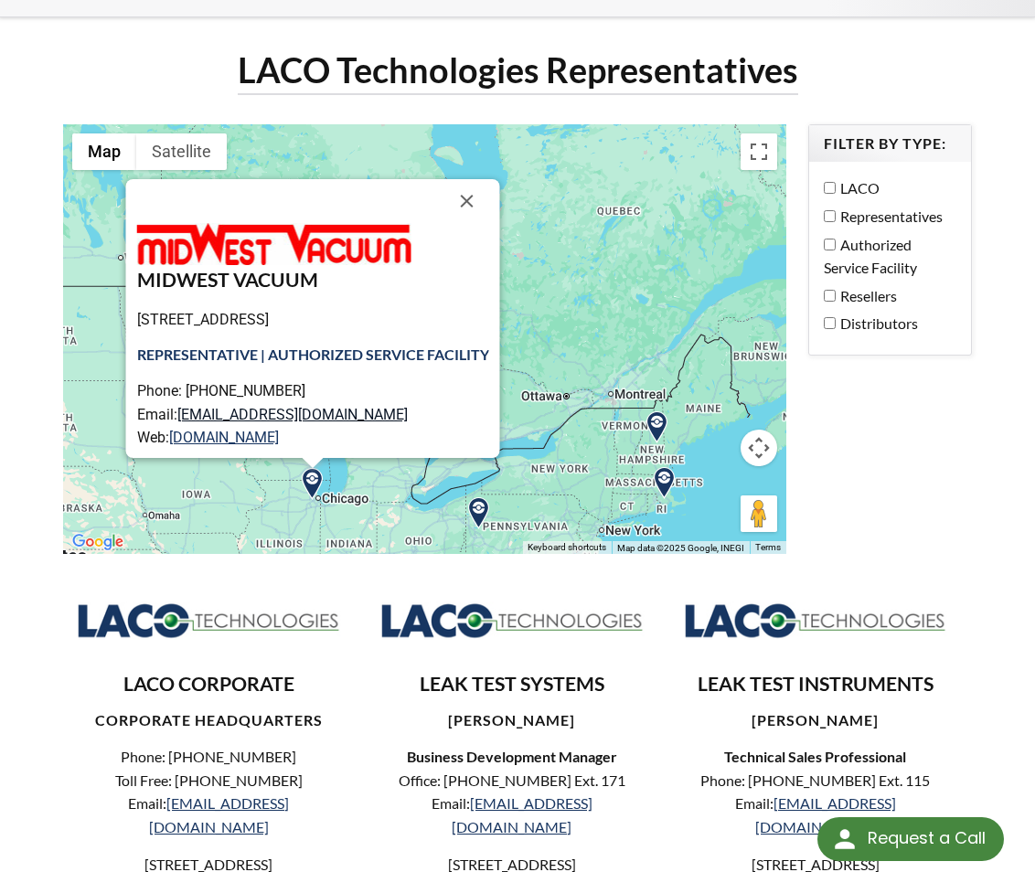
click at [278, 405] on link "sales@midwestvacuum.com" at bounding box center [292, 413] width 230 height 17
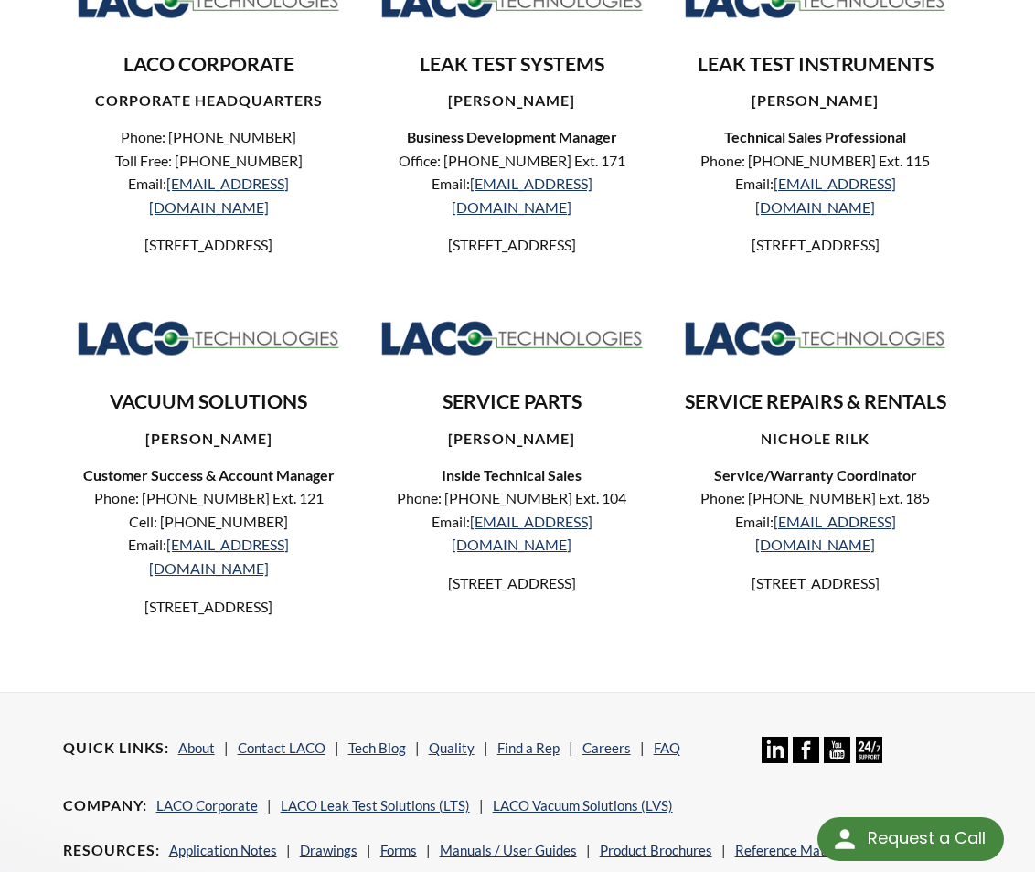
scroll to position [723, 0]
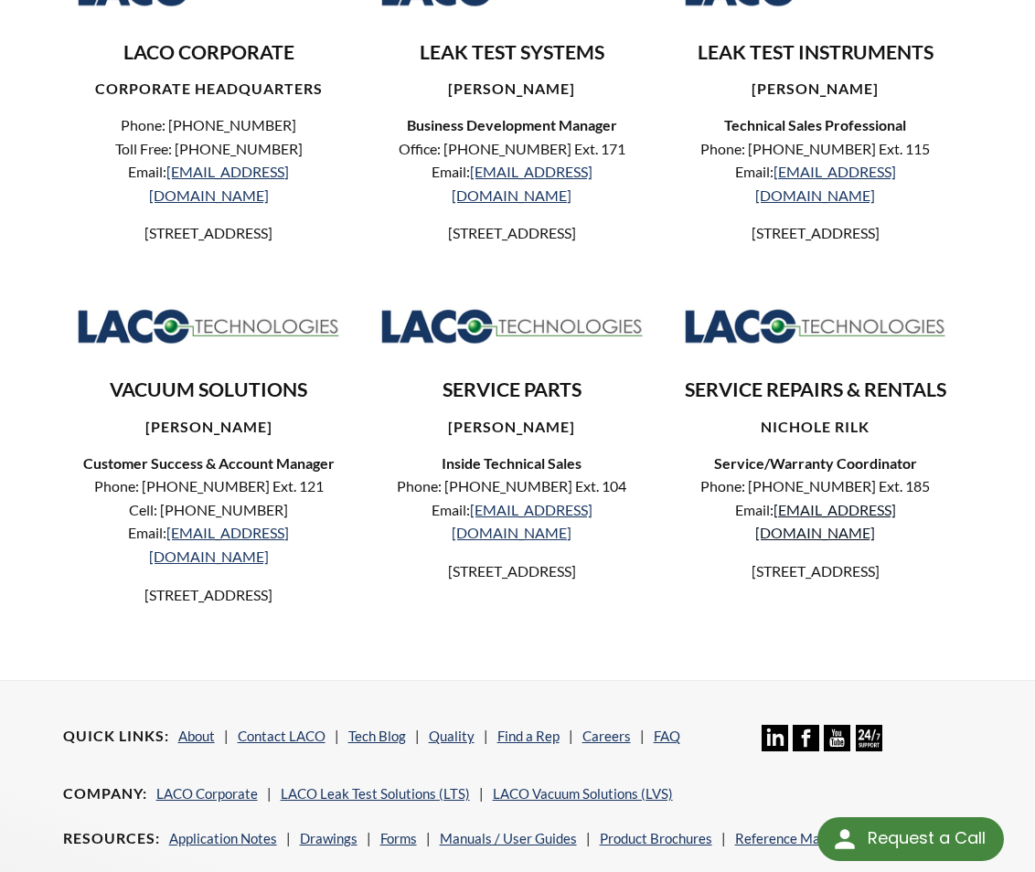
click at [835, 517] on link "repairs@lacotech.com" at bounding box center [825, 521] width 141 height 41
